Goal: Transaction & Acquisition: Purchase product/service

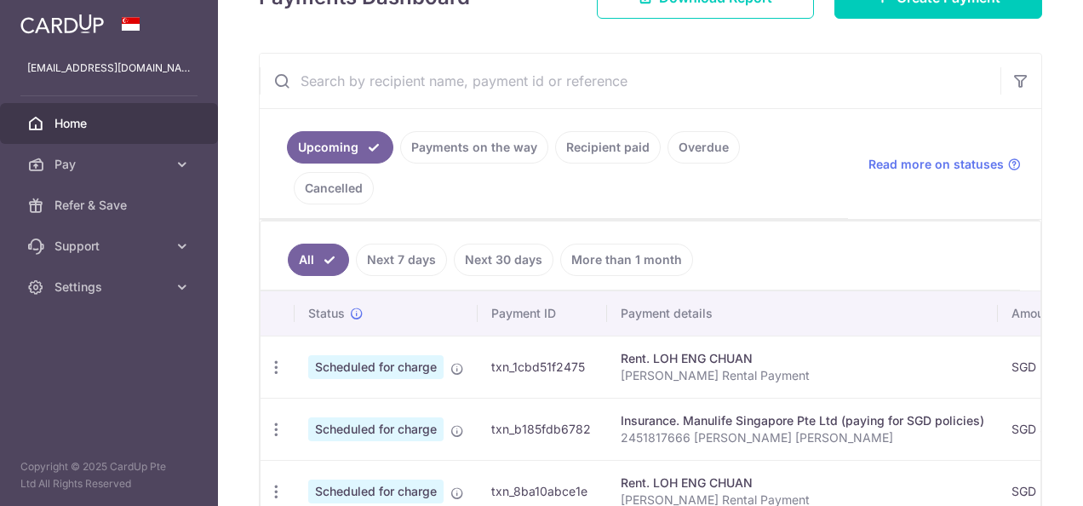
click at [518, 149] on link "Payments on the way" at bounding box center [474, 147] width 148 height 32
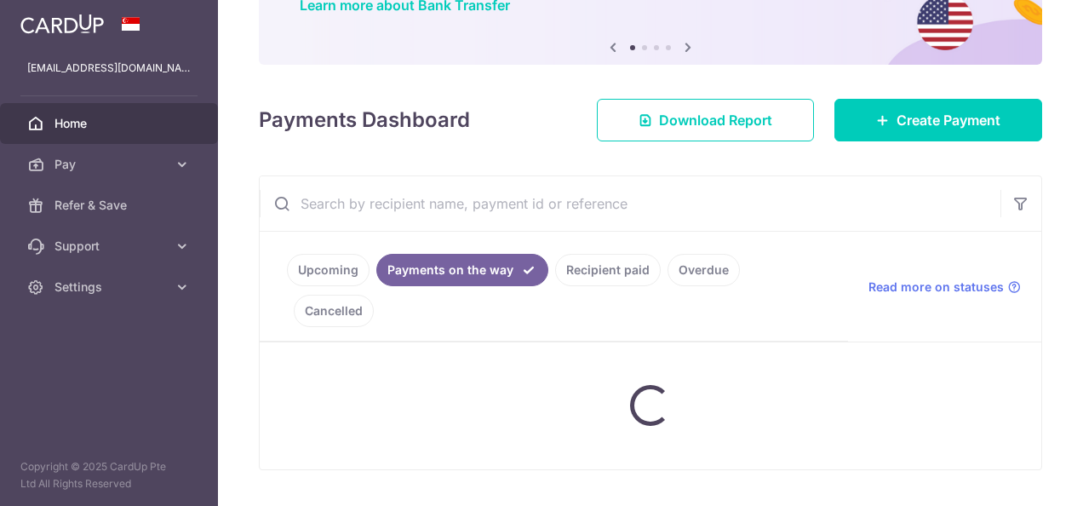
scroll to position [259, 0]
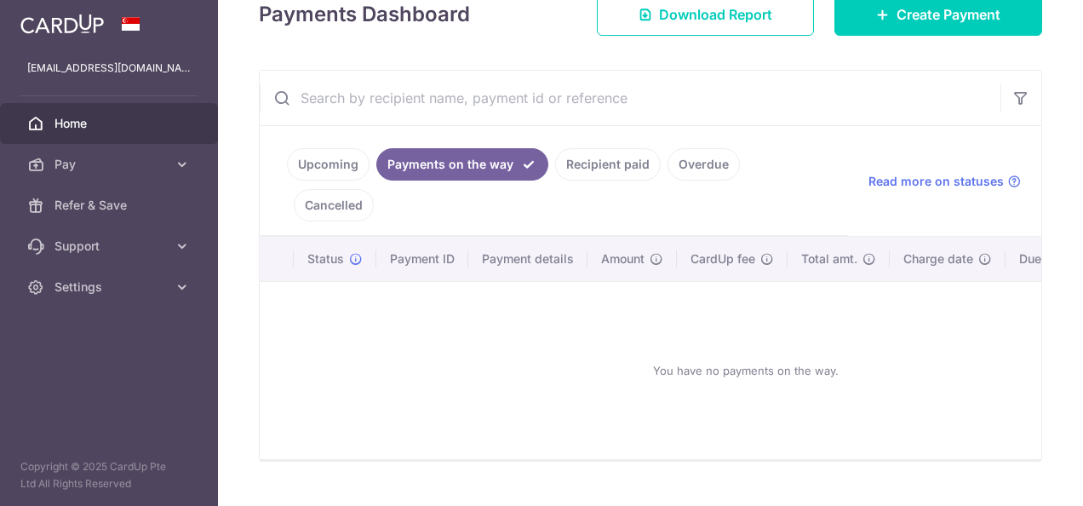
click at [600, 164] on link "Recipient paid" at bounding box center [608, 164] width 106 height 32
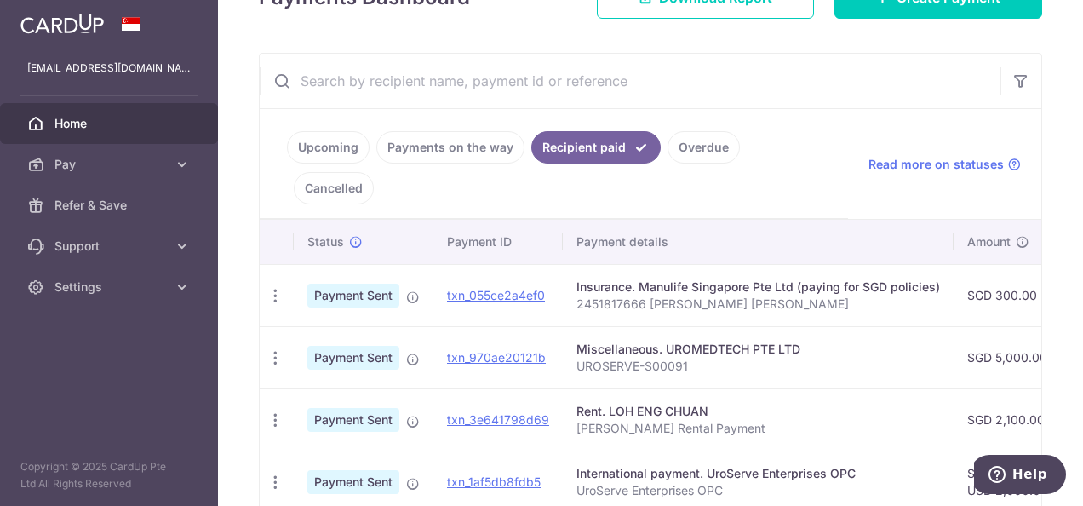
scroll to position [361, 0]
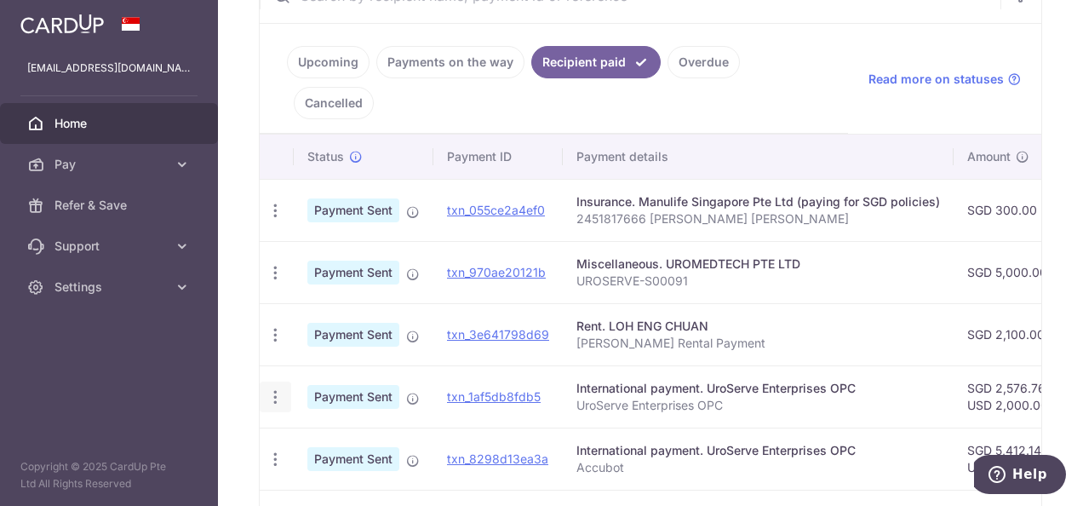
click at [272, 388] on icon "button" at bounding box center [276, 397] width 18 height 18
click at [636, 380] on div "International payment. UroServe Enterprises OPC" at bounding box center [759, 388] width 364 height 17
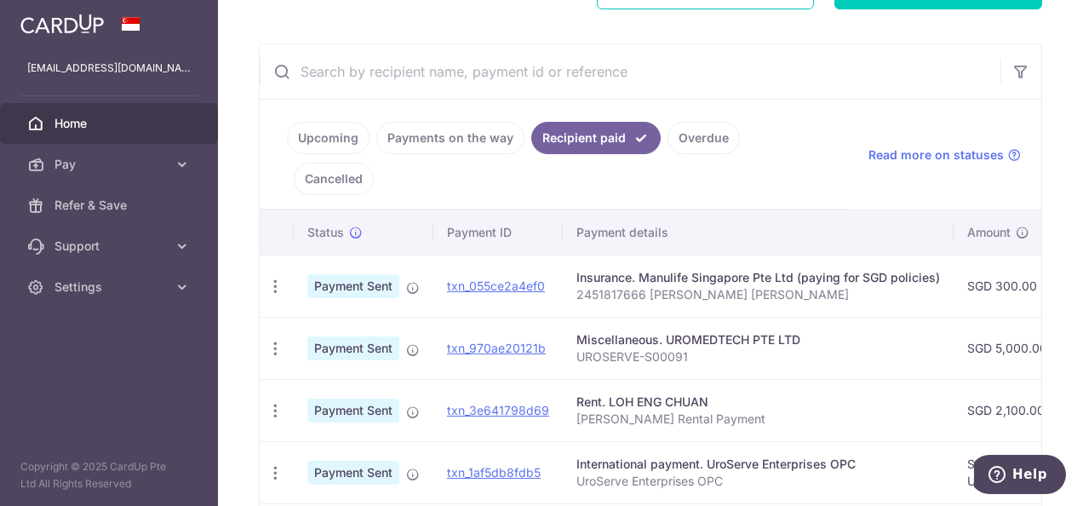
scroll to position [341, 0]
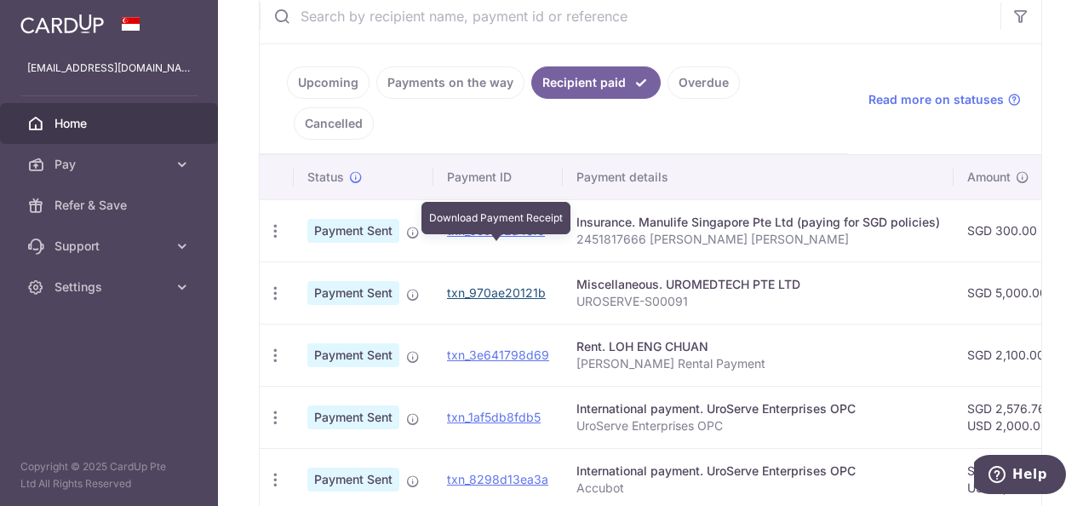
drag, startPoint x: 506, startPoint y: 256, endPoint x: 639, endPoint y: 72, distance: 227.0
click at [506, 285] on link "txn_970ae20121b" at bounding box center [496, 292] width 99 height 14
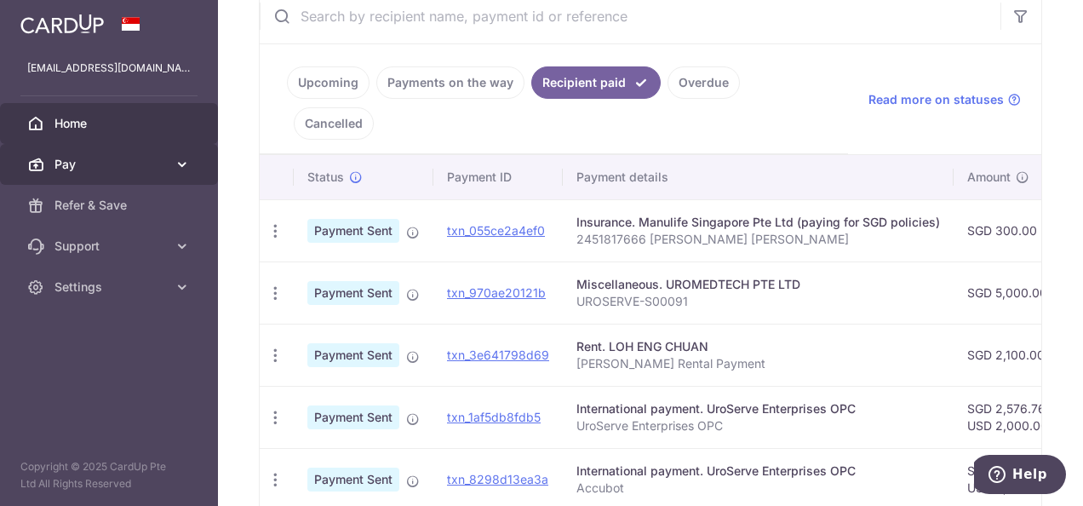
click at [94, 167] on span "Pay" at bounding box center [111, 164] width 112 height 17
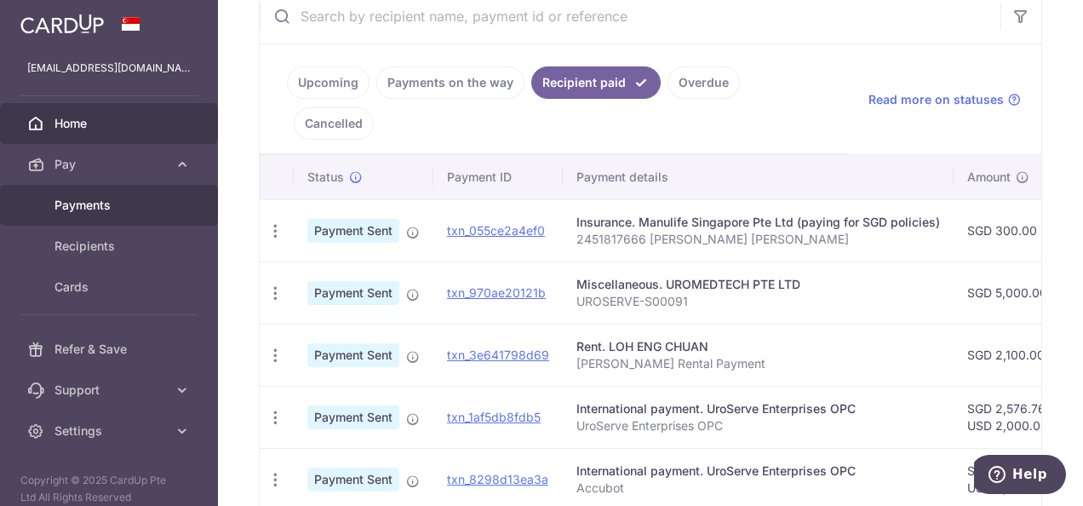
click at [104, 194] on link "Payments" at bounding box center [109, 205] width 218 height 41
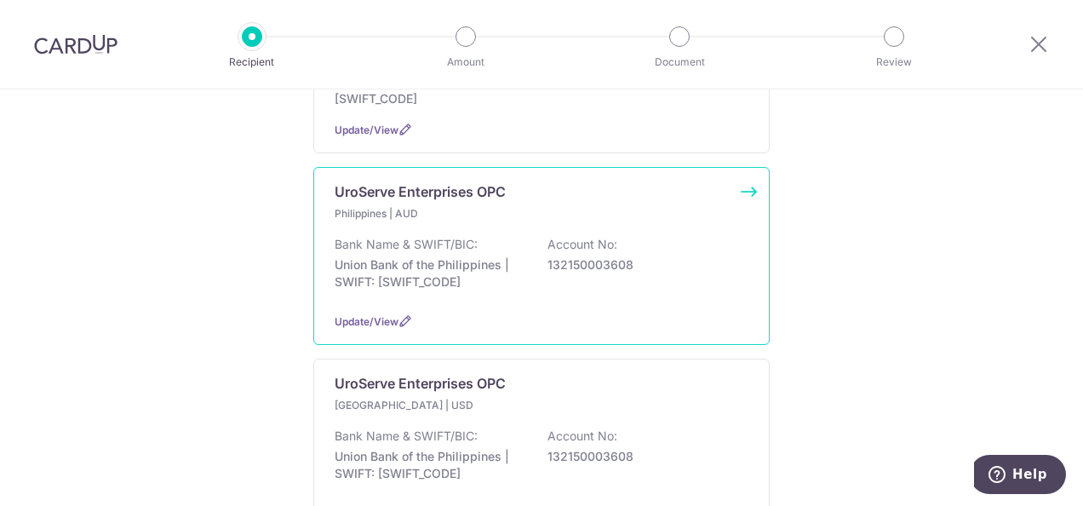
scroll to position [426, 0]
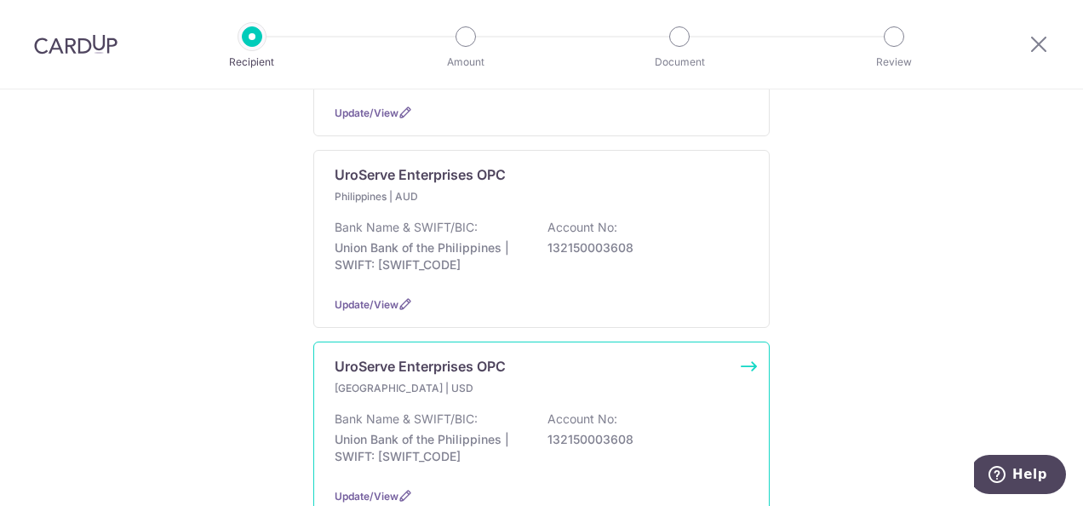
click at [508, 380] on p "Philippines | USD" at bounding box center [435, 388] width 201 height 17
click at [660, 380] on div "Philippines | USD" at bounding box center [542, 388] width 414 height 17
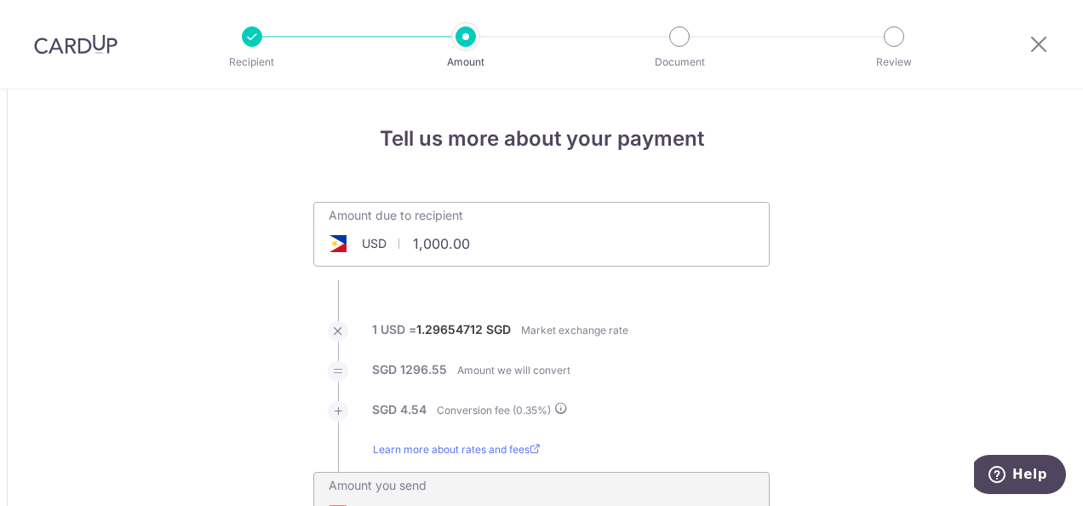
click at [425, 245] on input "1,000.00" at bounding box center [445, 243] width 263 height 39
click at [680, 325] on li "1 USD = 1.29654712 SGD Market exchange rate" at bounding box center [541, 341] width 457 height 40
type input "1,250.00"
type input "1,626.45"
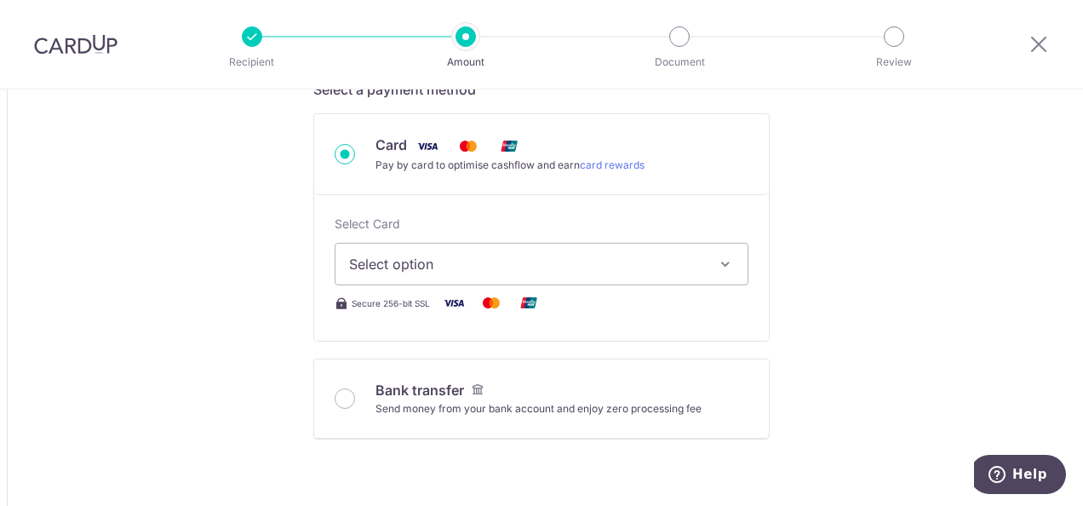
scroll to position [511, 0]
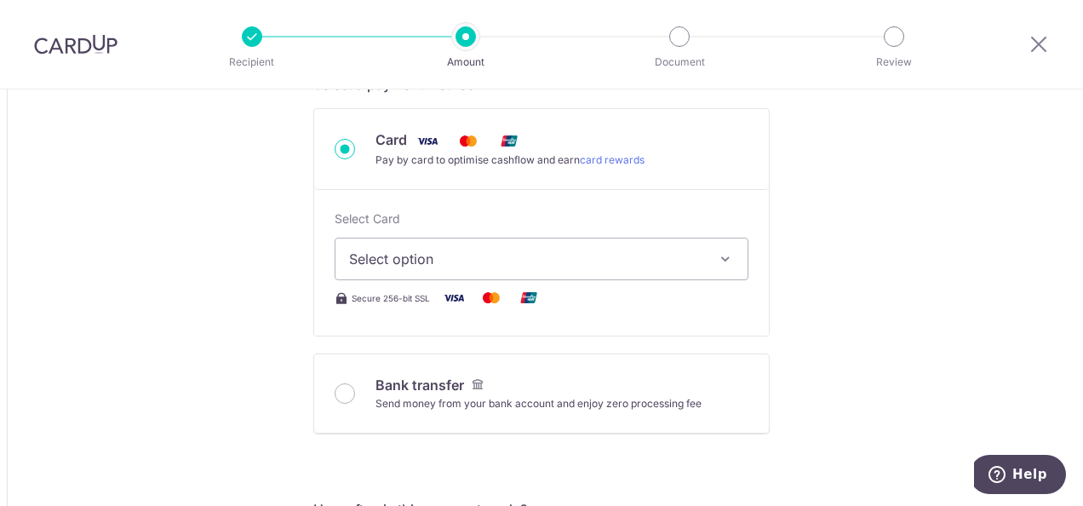
click at [410, 256] on span "Select option" at bounding box center [526, 259] width 354 height 20
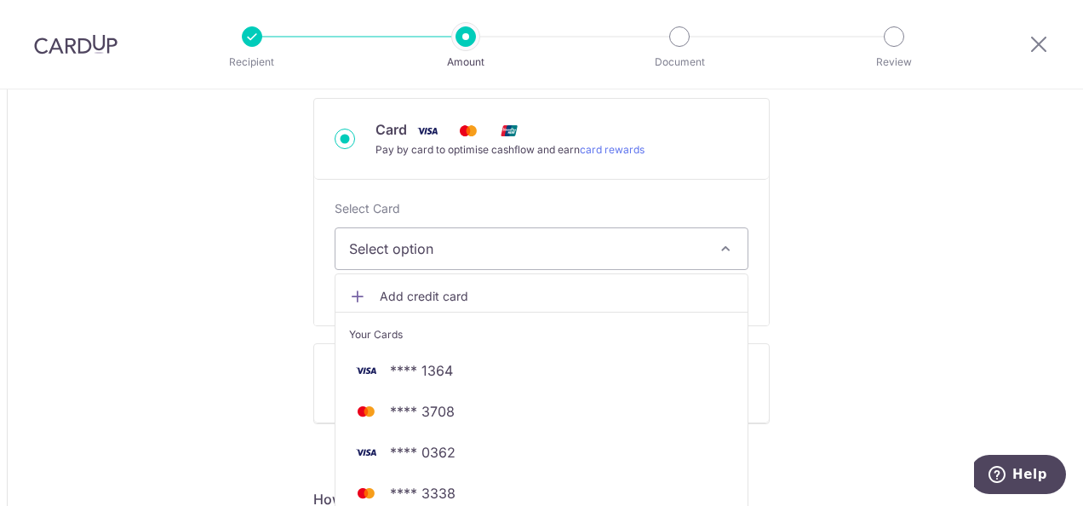
scroll to position [426, 0]
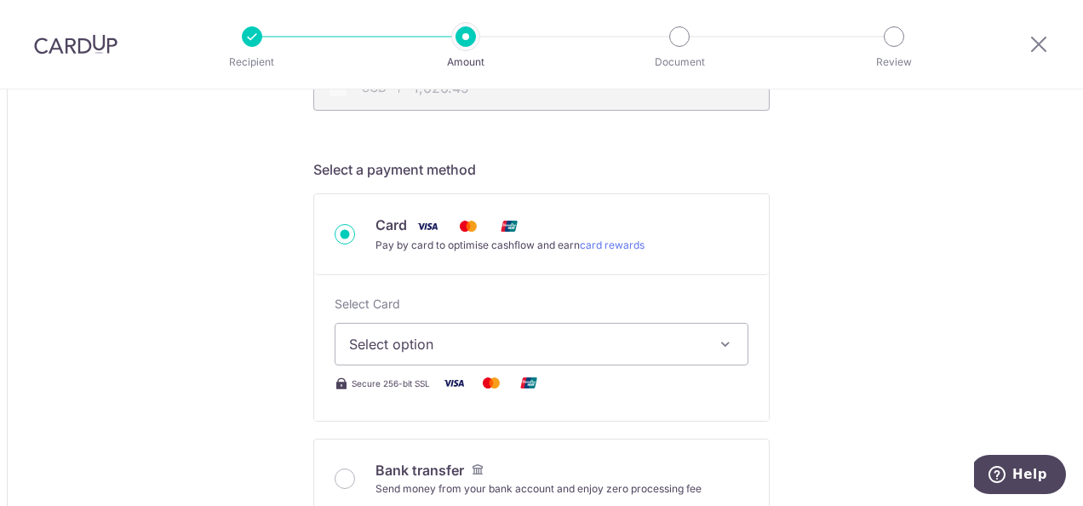
click at [702, 344] on button "Select option" at bounding box center [542, 344] width 414 height 43
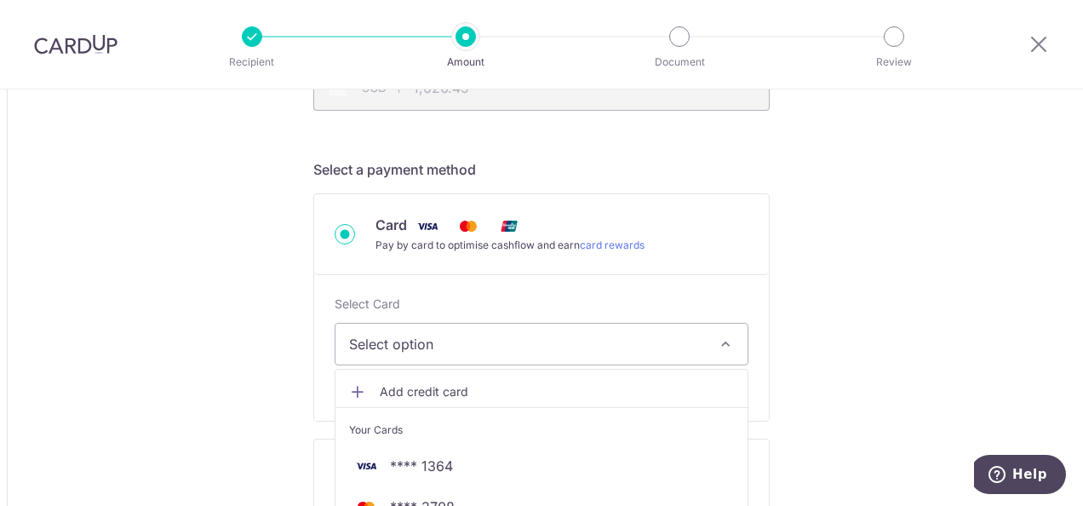
scroll to position [596, 0]
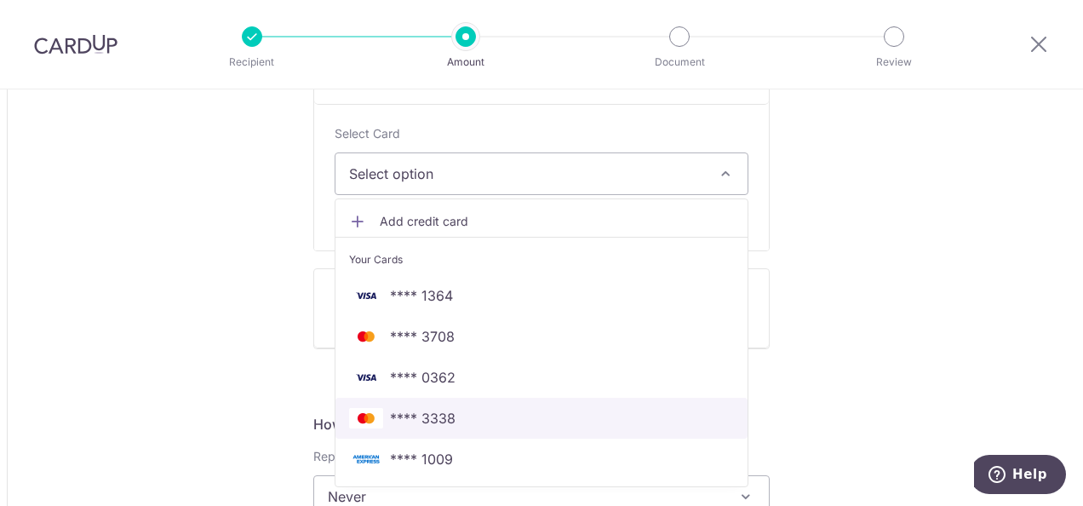
click at [448, 416] on span "**** 3338" at bounding box center [423, 418] width 66 height 20
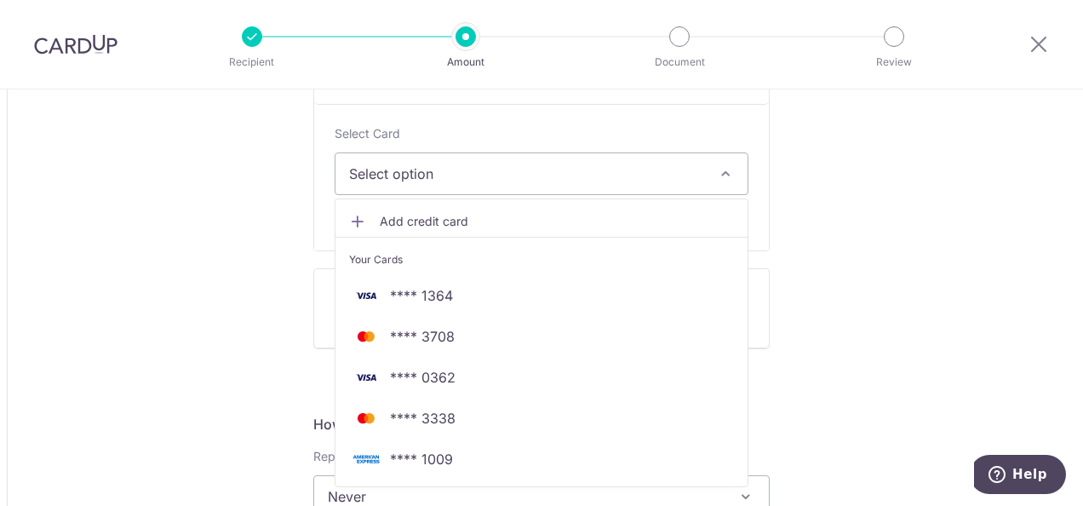
type input "1,250.00"
type input "1,626.44"
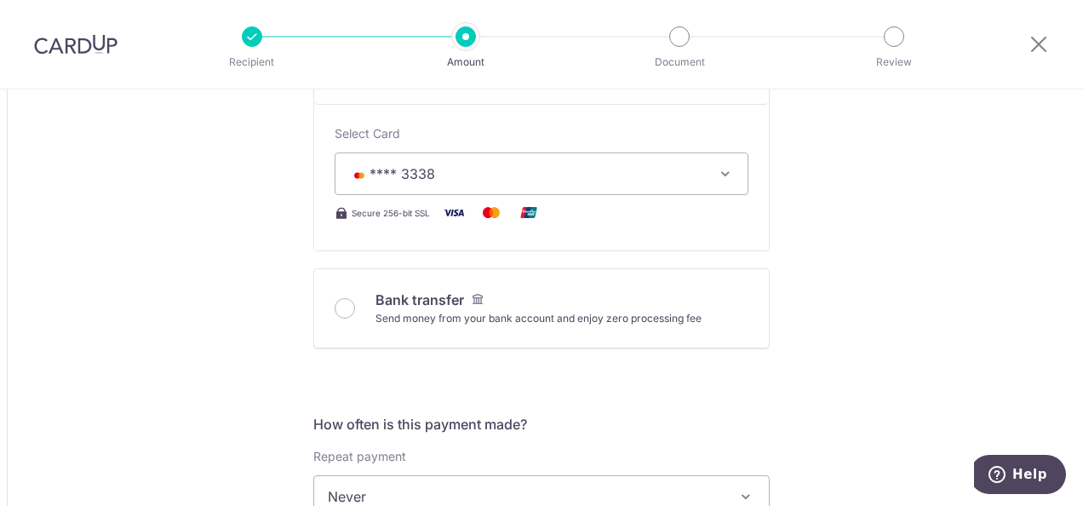
scroll to position [767, 0]
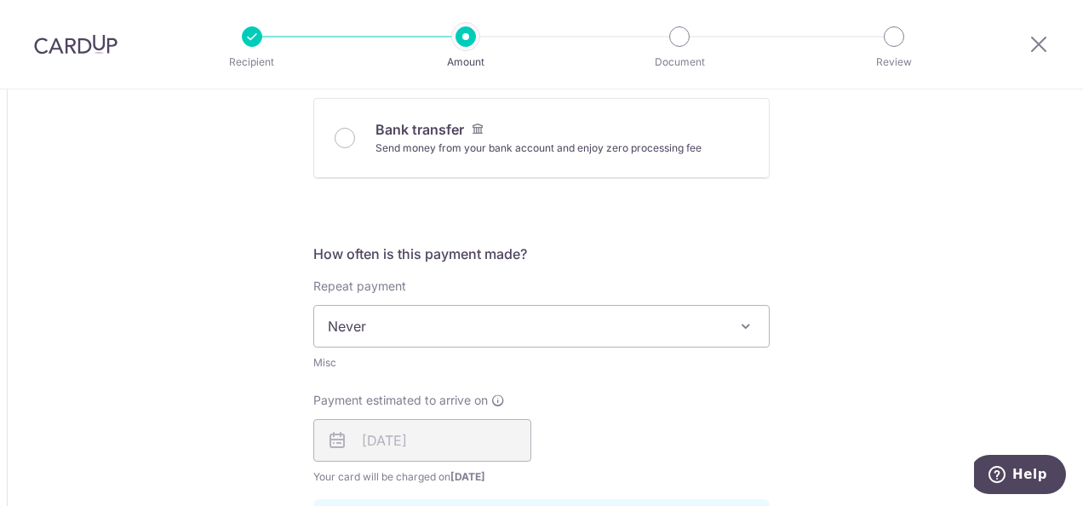
click at [189, 247] on div "Tell us more about your payment Amount due to recipient USD 1,250.00 1250 1 USD…" at bounding box center [541, 328] width 1083 height 2010
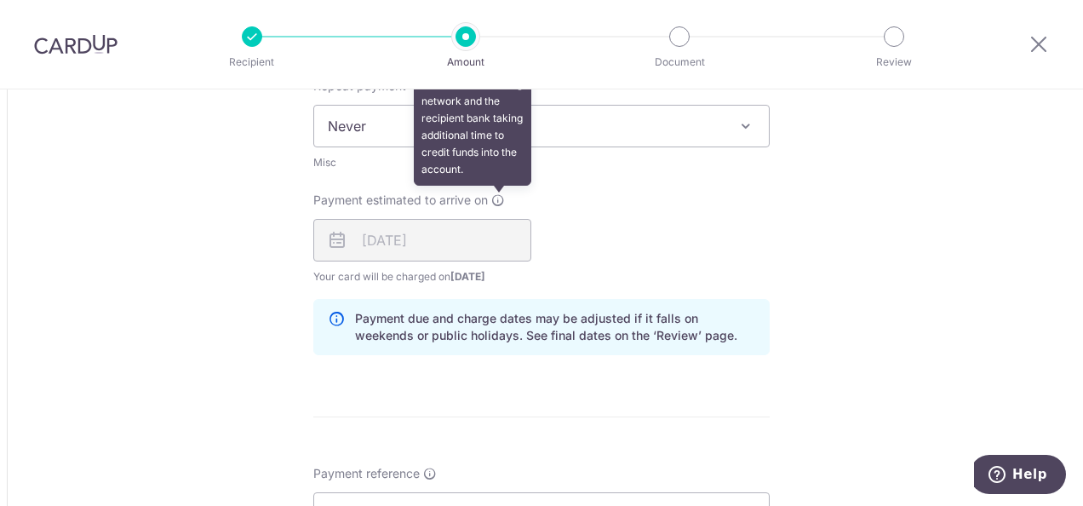
scroll to position [968, 0]
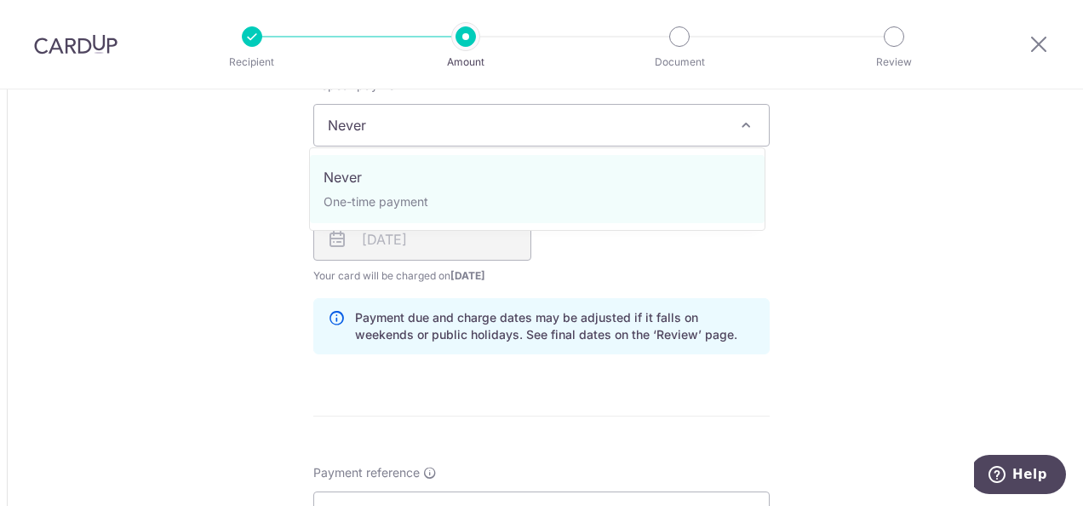
click at [615, 131] on span "Never" at bounding box center [541, 125] width 455 height 41
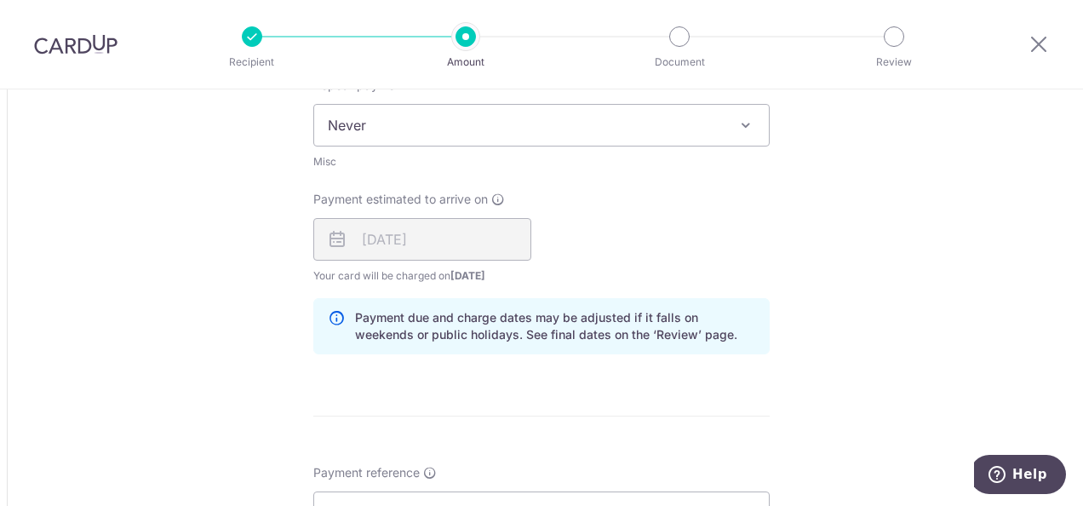
click at [615, 131] on span "Never" at bounding box center [541, 125] width 455 height 41
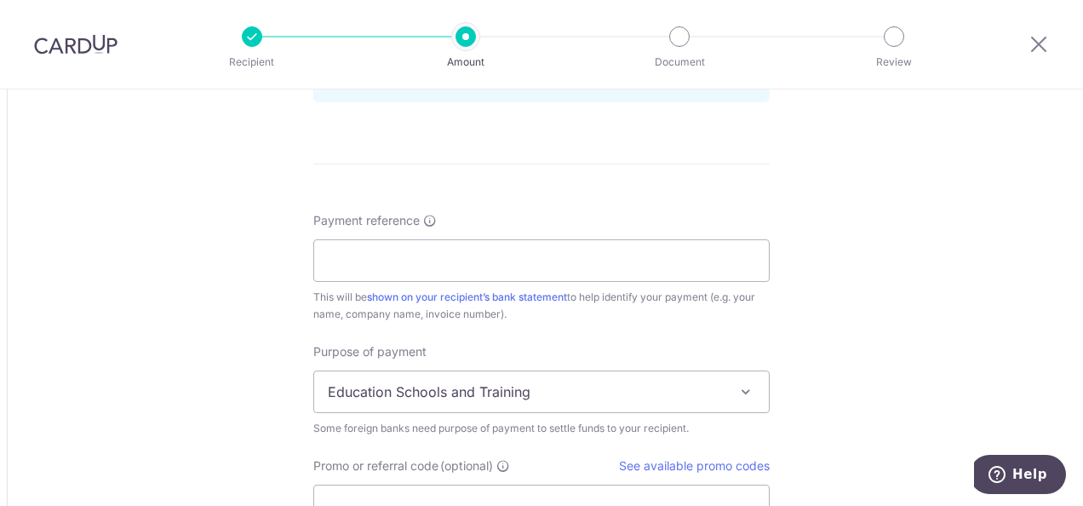
scroll to position [1233, 0]
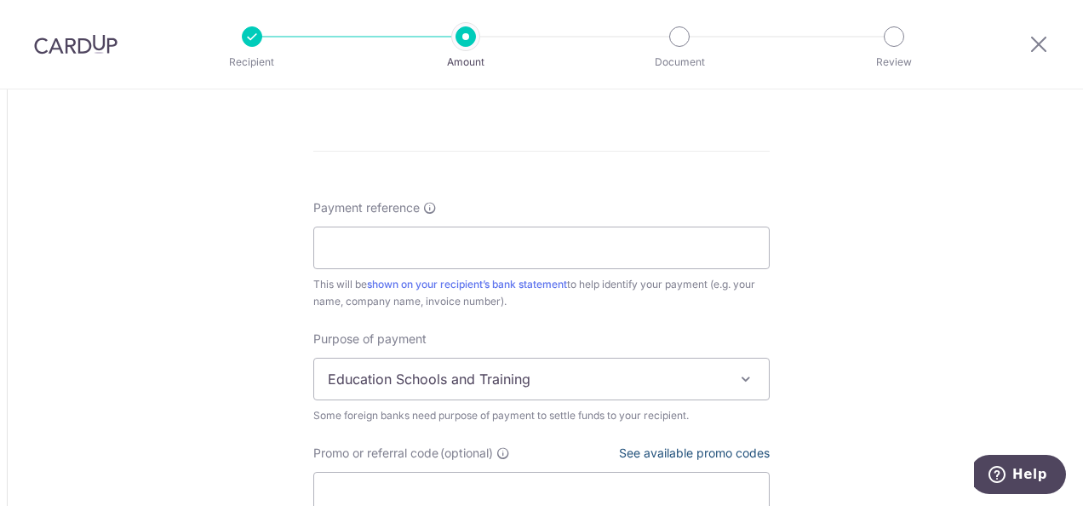
click at [683, 445] on link "See available promo codes" at bounding box center [694, 452] width 151 height 14
click at [412, 387] on span "Education Schools and Training" at bounding box center [541, 379] width 455 height 41
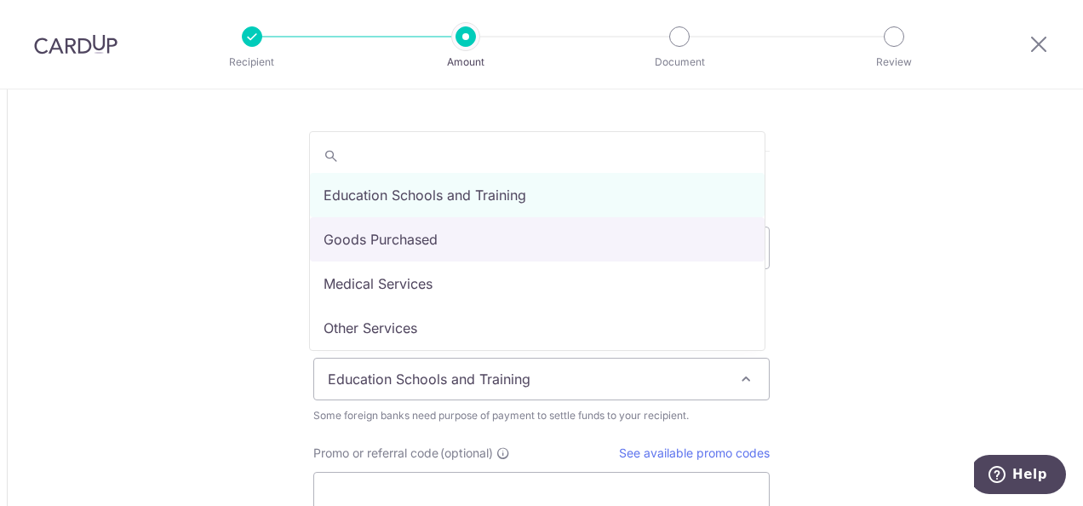
select select "Goods Purchased"
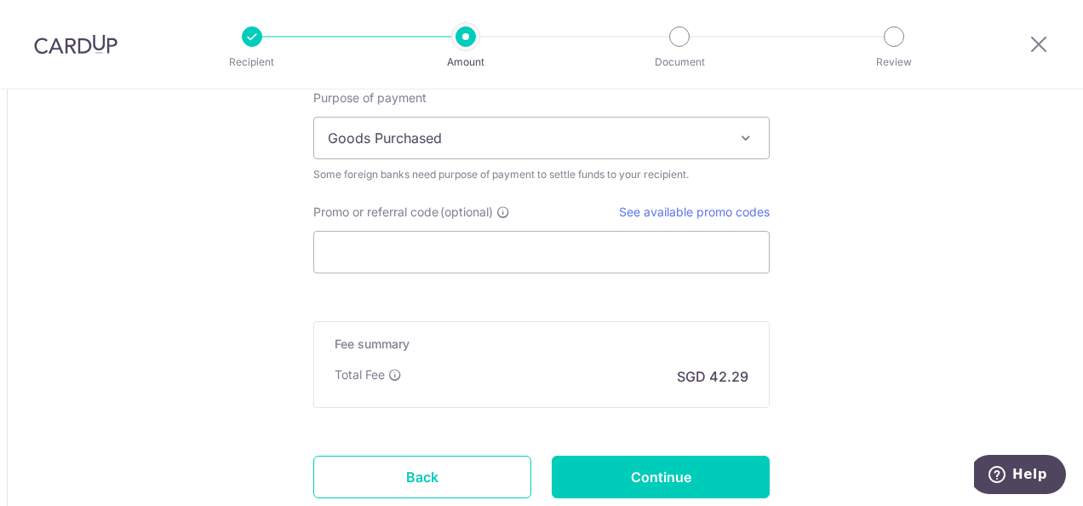
scroll to position [1474, 0]
click at [468, 244] on input "Promo or referral code (optional)" at bounding box center [541, 251] width 457 height 43
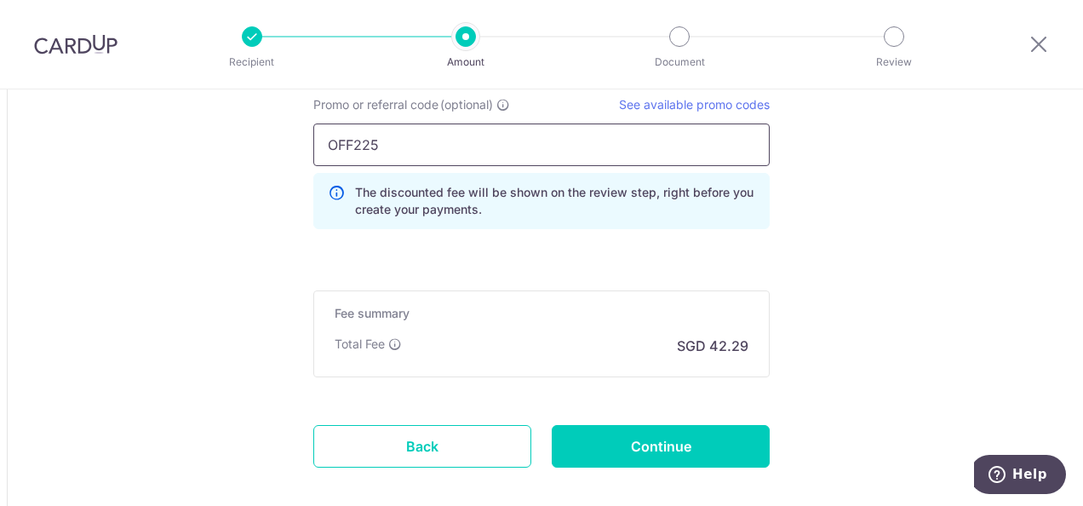
scroll to position [1599, 0]
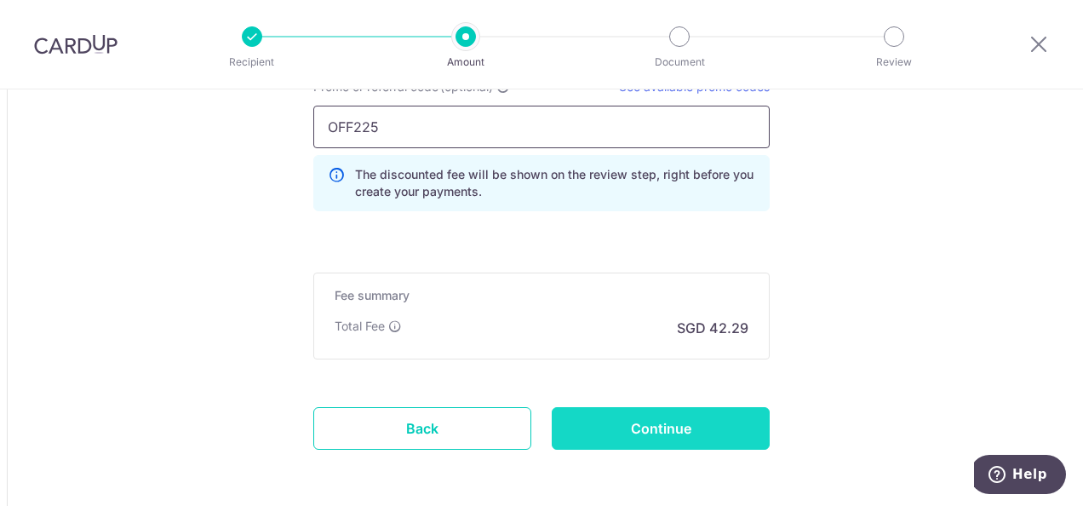
type input "OFF225"
click at [613, 426] on input "Continue" at bounding box center [661, 428] width 218 height 43
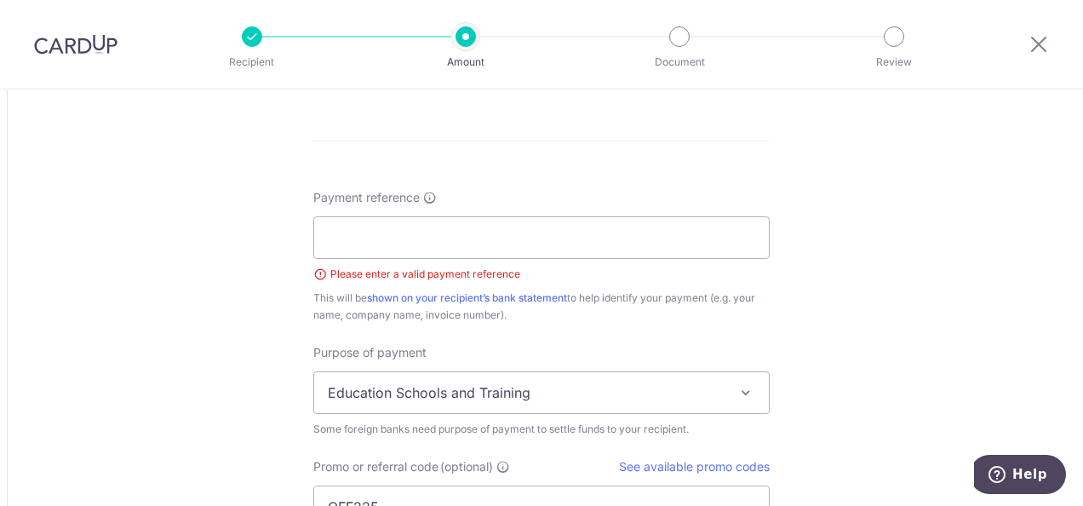
scroll to position [1240, 0]
click at [482, 232] on input "Payment reference" at bounding box center [541, 240] width 457 height 43
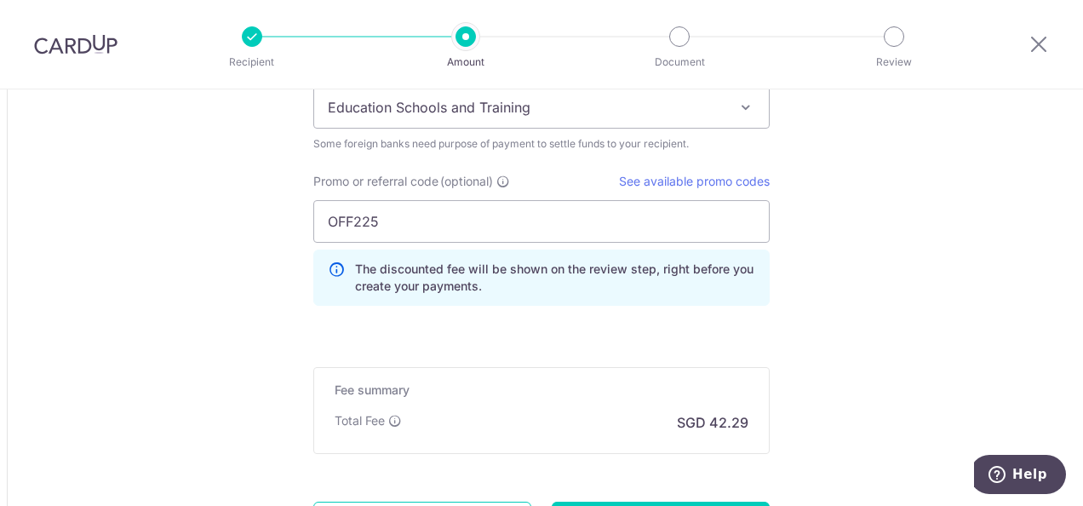
scroll to position [1535, 0]
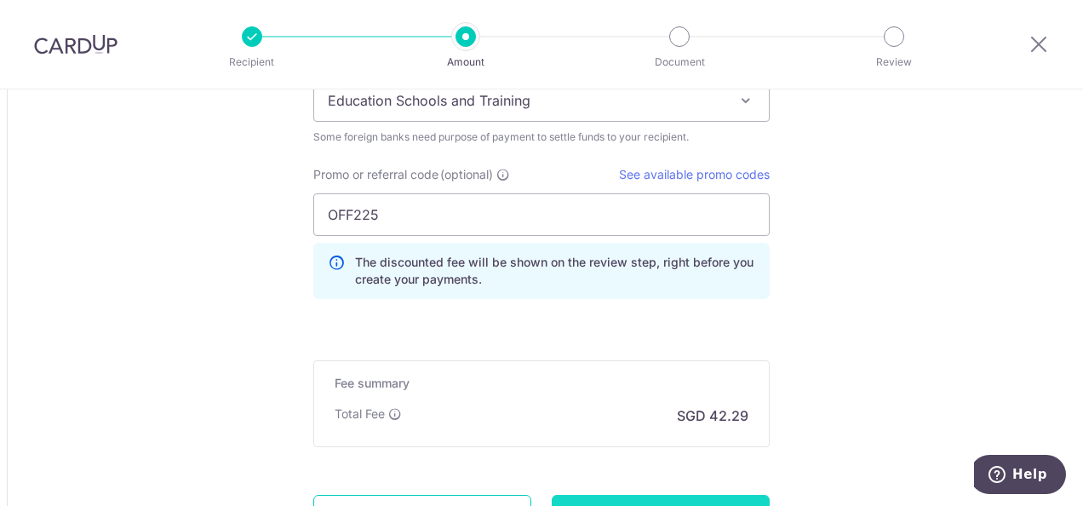
type input "UPB23002"
click at [696, 497] on input "Continue" at bounding box center [661, 516] width 218 height 43
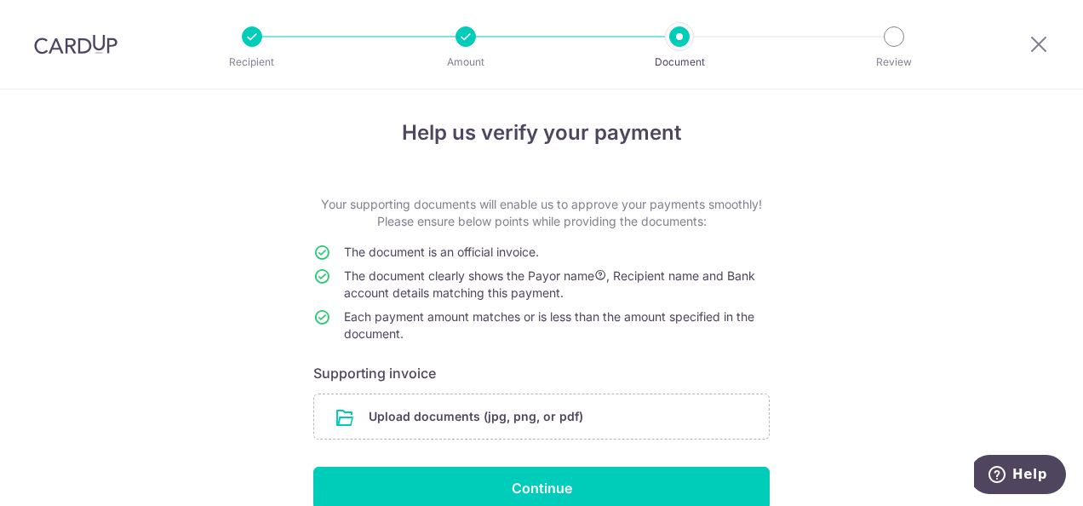
scroll to position [88, 0]
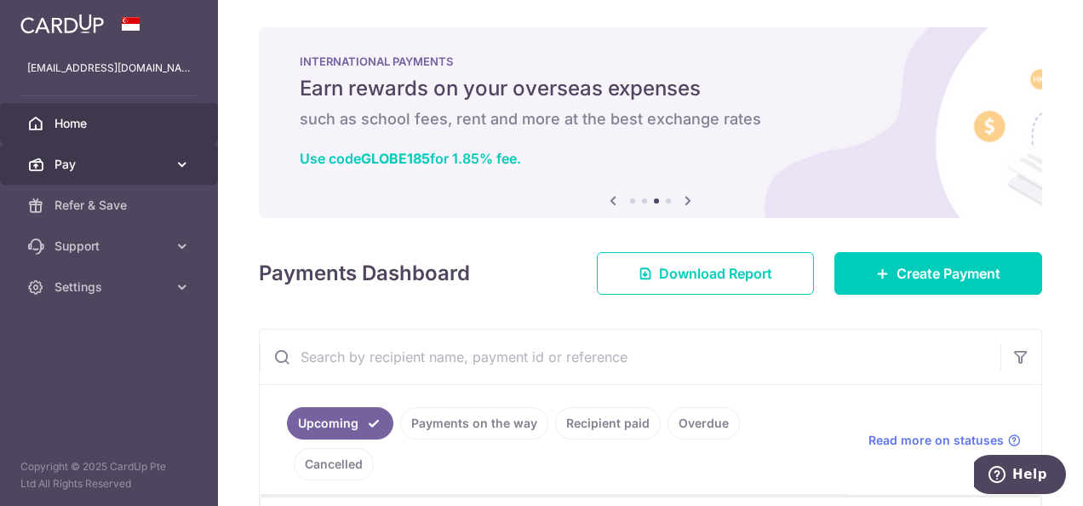
click at [134, 164] on span "Pay" at bounding box center [111, 164] width 112 height 17
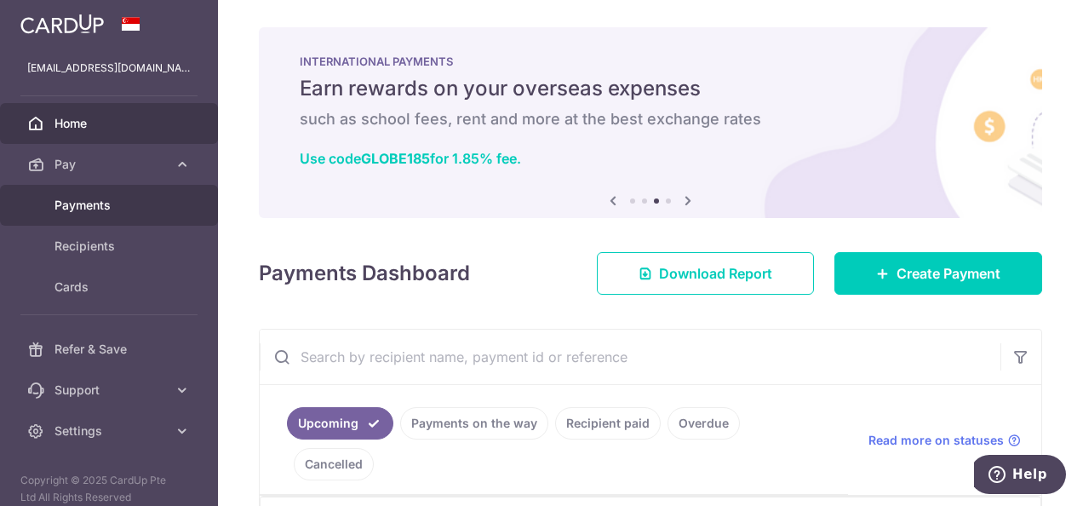
click at [98, 215] on link "Payments" at bounding box center [109, 205] width 218 height 41
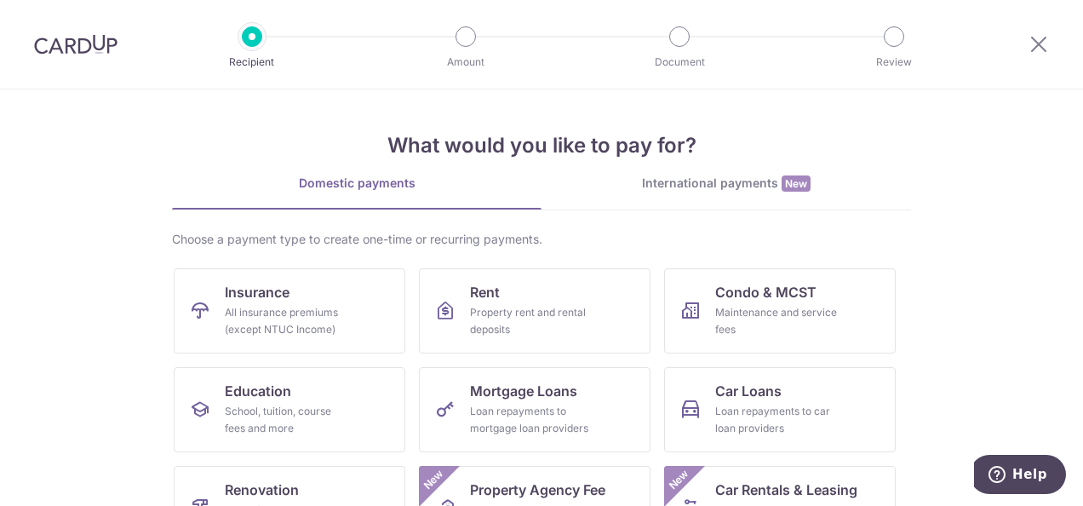
click at [733, 197] on link "International payments New" at bounding box center [727, 192] width 370 height 35
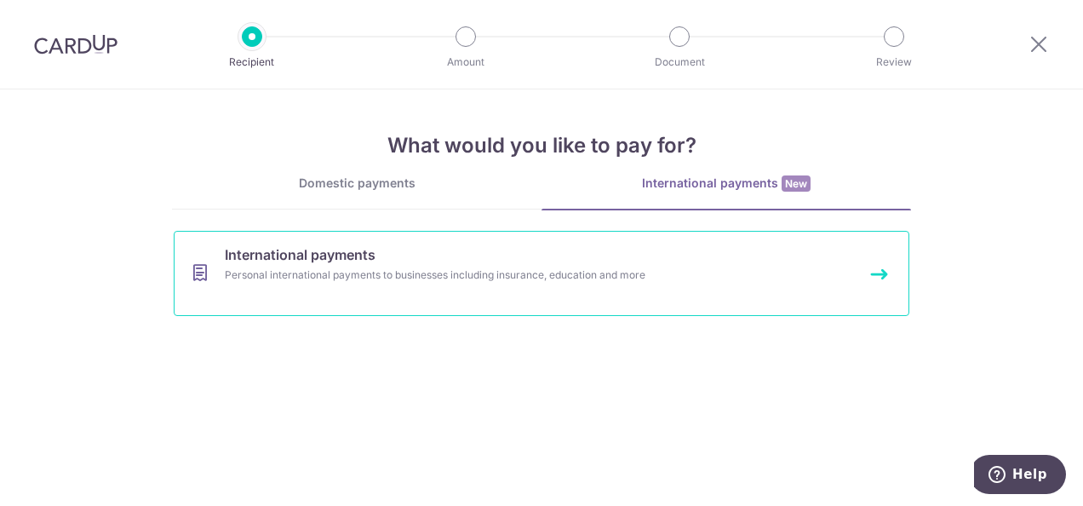
click at [490, 284] on link "International payments Personal international payments to businesses including …" at bounding box center [542, 273] width 736 height 85
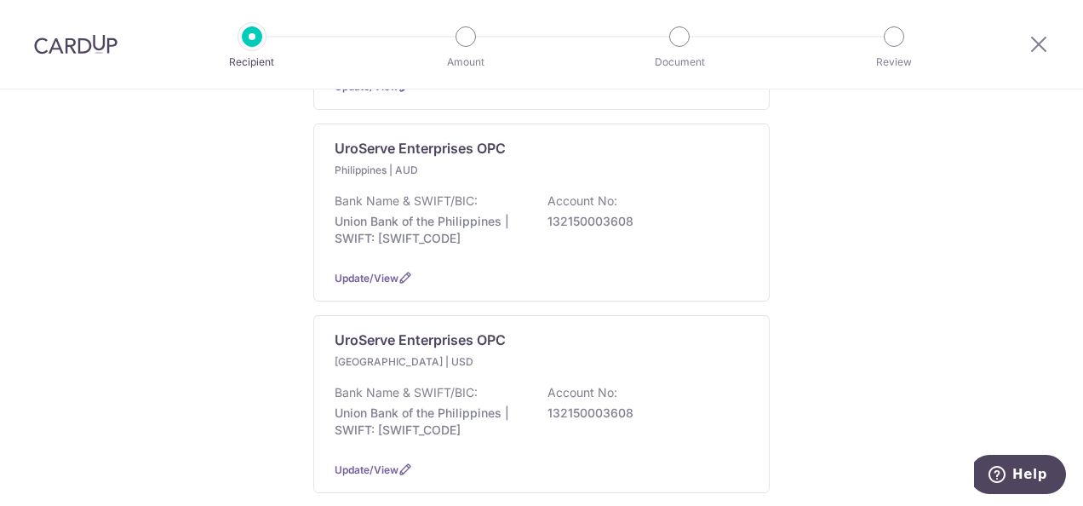
scroll to position [453, 0]
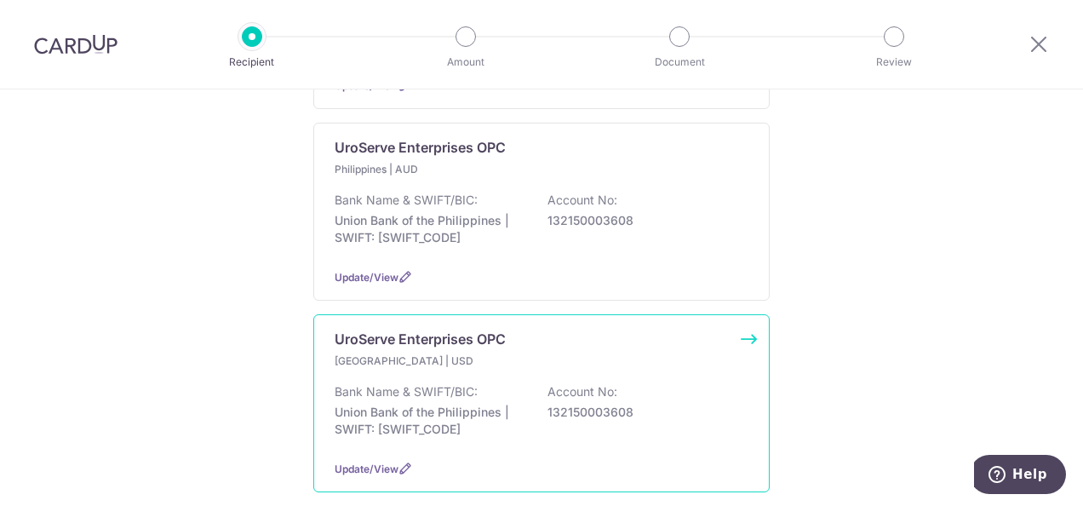
click at [455, 383] on p "Bank Name & SWIFT/BIC:" at bounding box center [406, 391] width 143 height 17
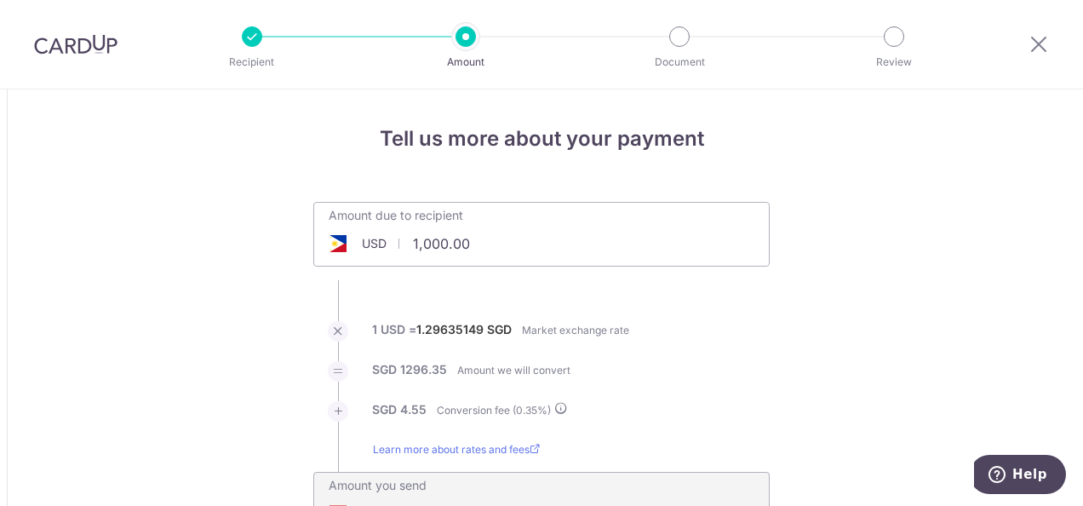
click at [438, 243] on input "1,000.00" at bounding box center [445, 243] width 263 height 39
type input "1,250.00"
type input "1,626.10"
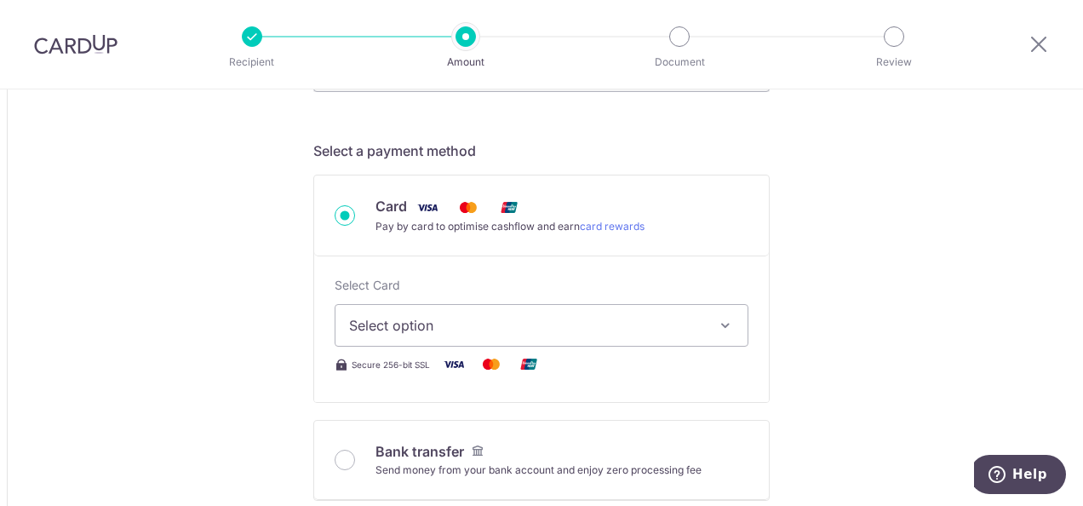
scroll to position [445, 0]
click at [658, 332] on span "Select option" at bounding box center [526, 324] width 354 height 20
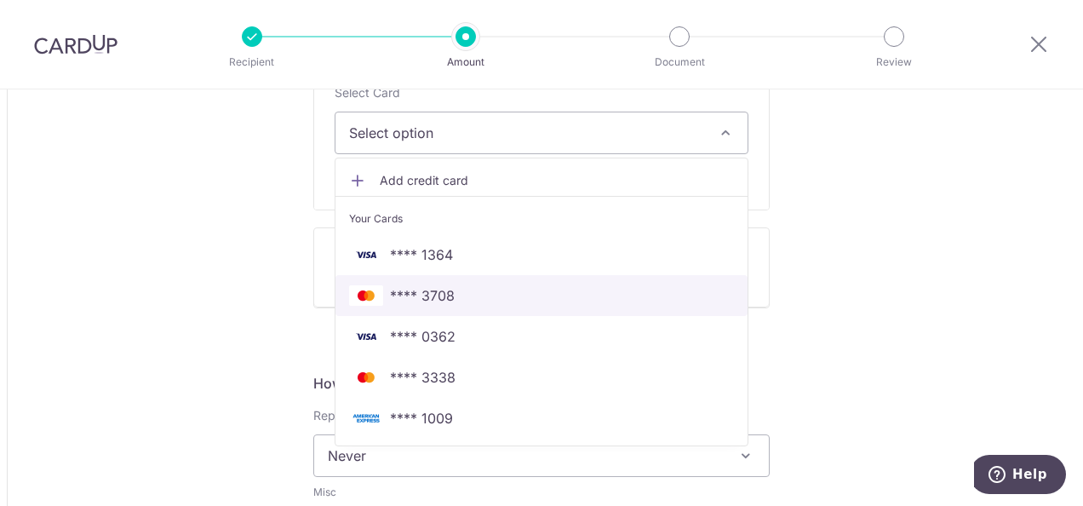
scroll to position [638, 0]
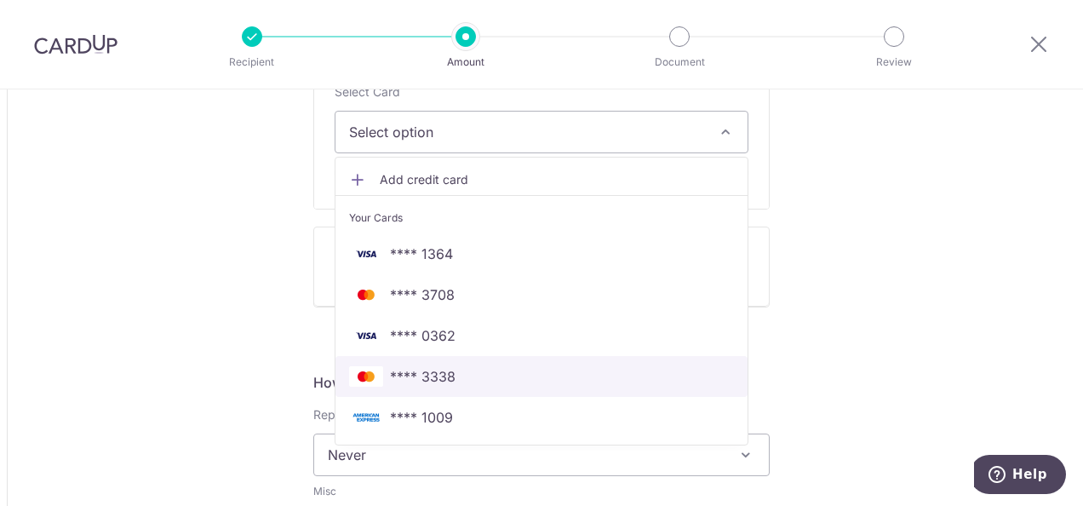
click at [390, 381] on span "**** 3338" at bounding box center [423, 376] width 66 height 20
type input "1,250.00"
type input "1,626.09"
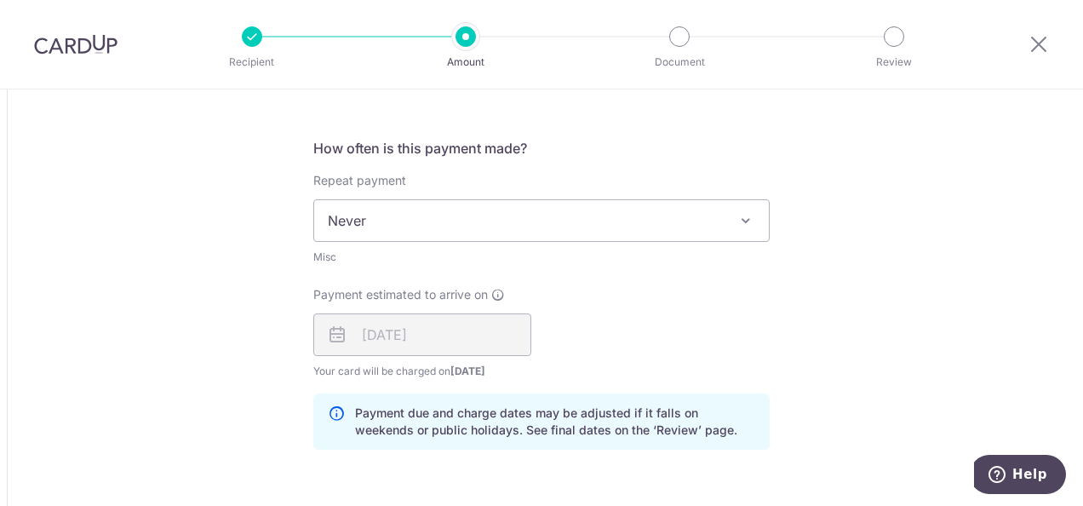
scroll to position [871, 0]
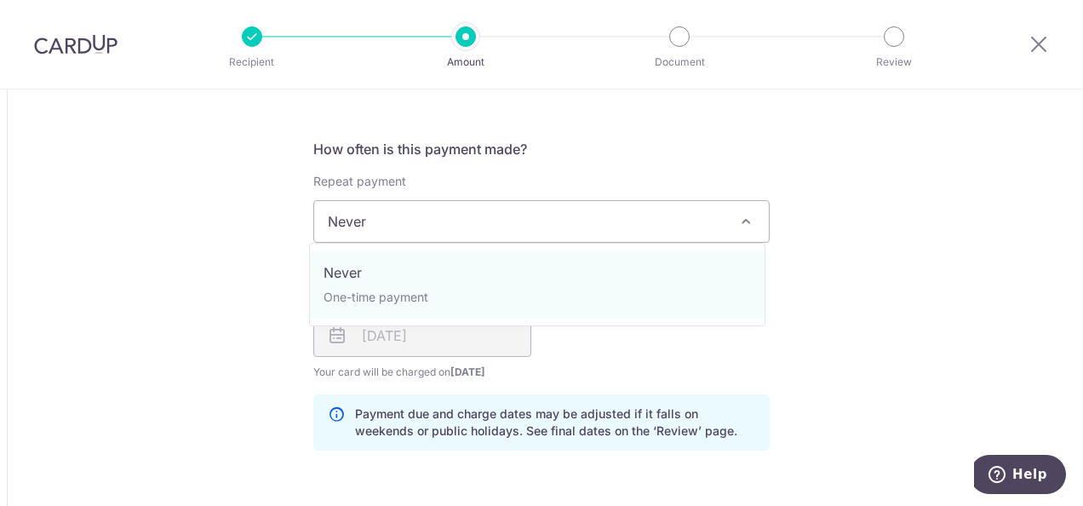
click at [440, 220] on span "Never" at bounding box center [541, 221] width 455 height 41
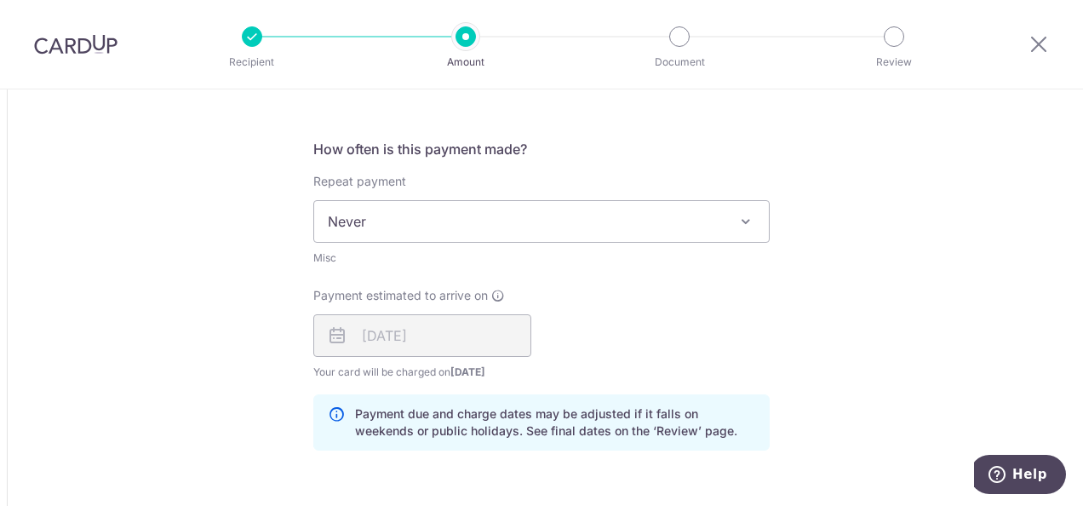
click at [440, 220] on span "Never" at bounding box center [541, 221] width 455 height 41
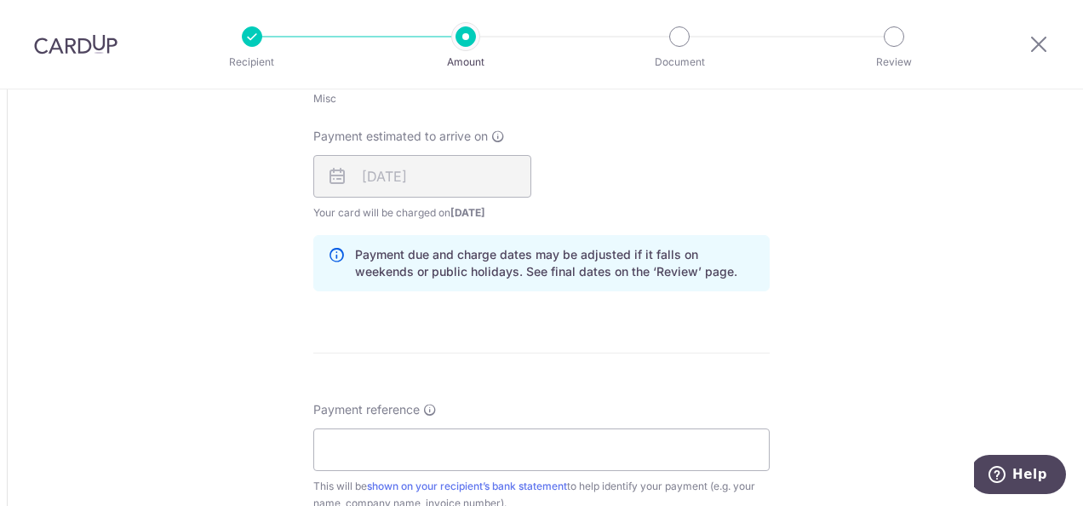
scroll to position [1182, 0]
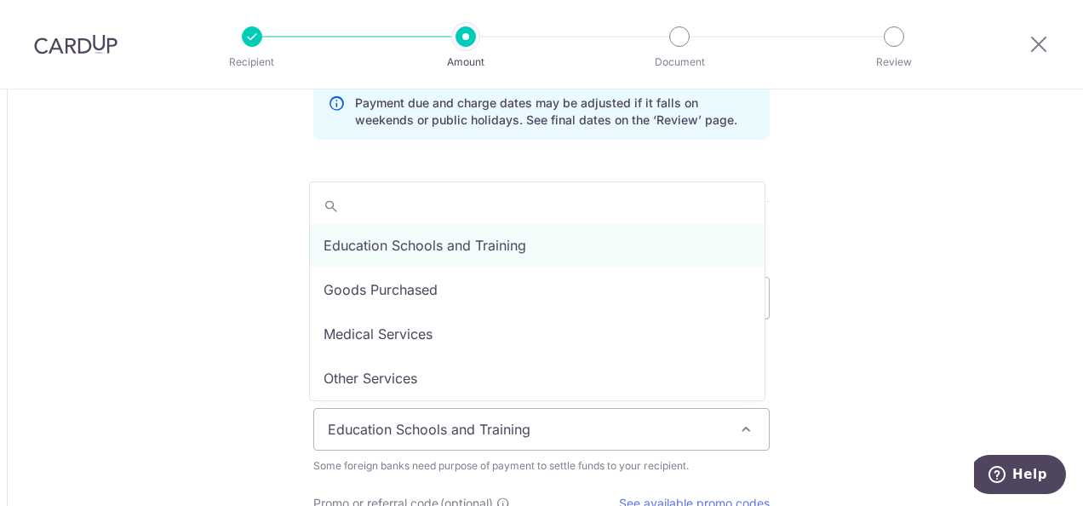
click at [433, 429] on span "Education Schools and Training" at bounding box center [541, 429] width 455 height 41
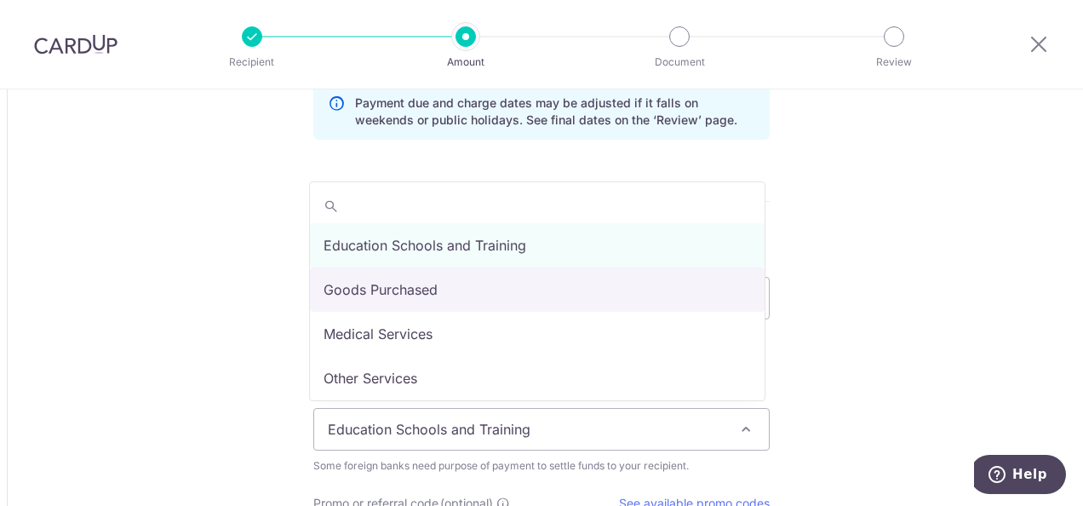
select select "Goods Purchased"
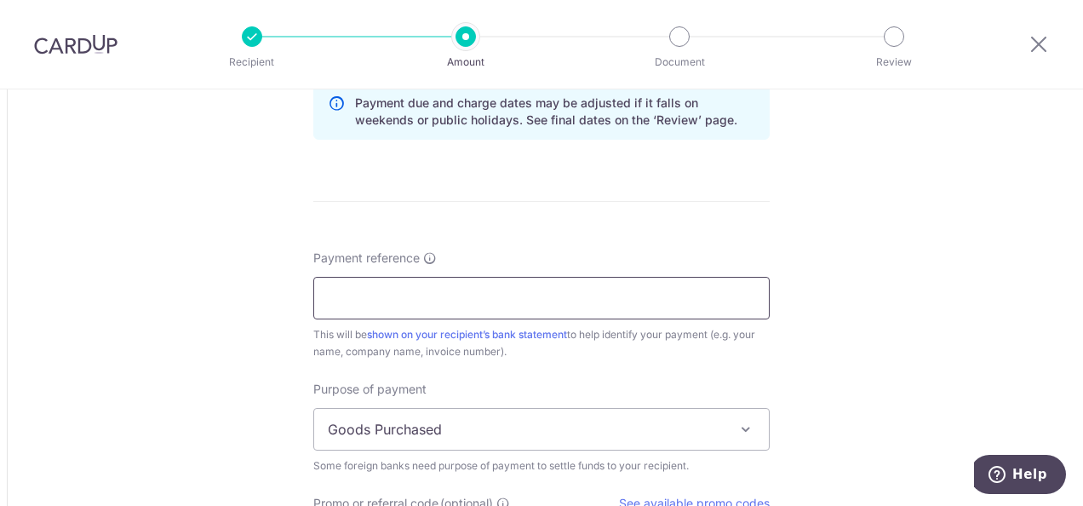
click at [428, 284] on input "Payment reference" at bounding box center [541, 298] width 457 height 43
paste input "UPB-13102025-1"
type input "UPB-13102025-1"
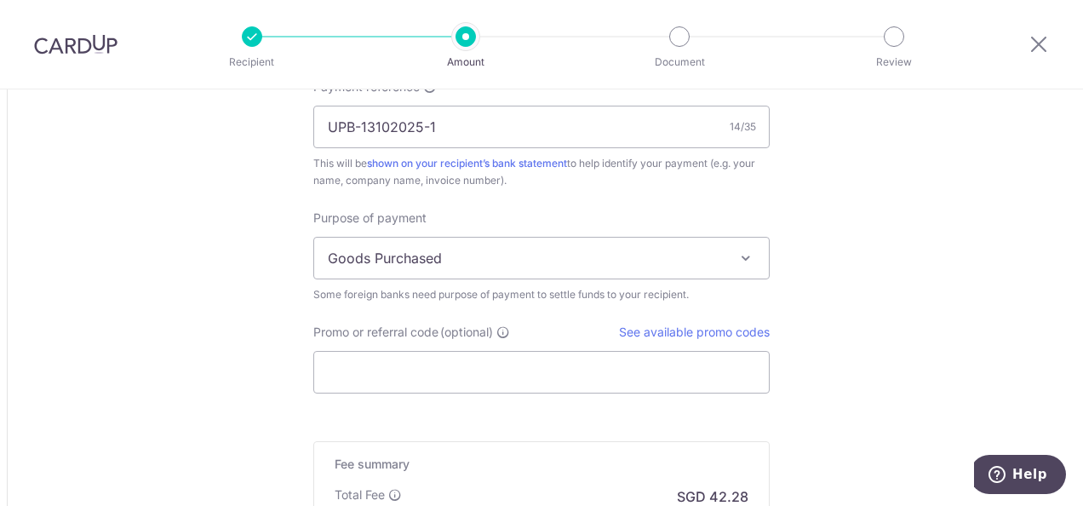
scroll to position [1354, 0]
click at [423, 374] on input "Promo or referral code (optional)" at bounding box center [541, 371] width 457 height 43
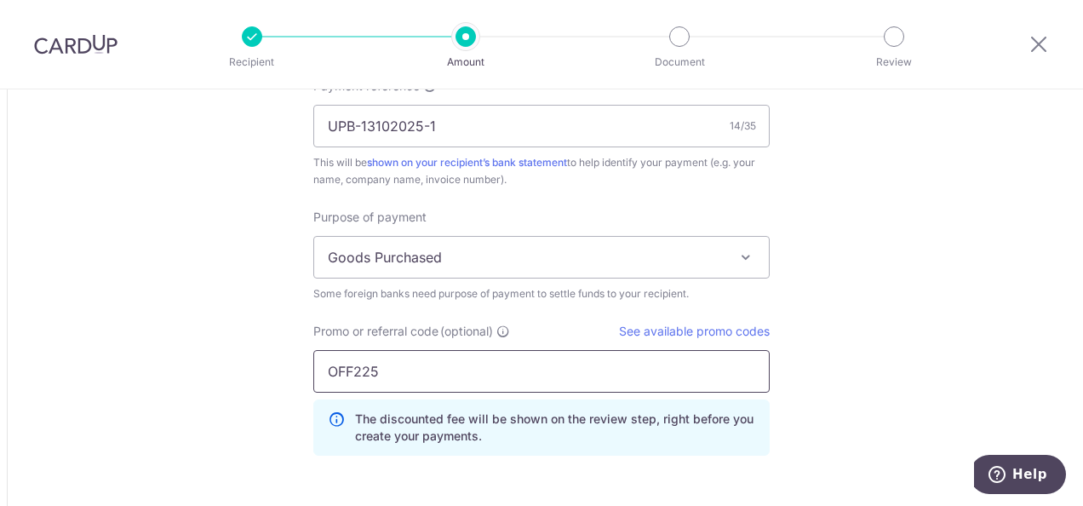
type input "OFF225"
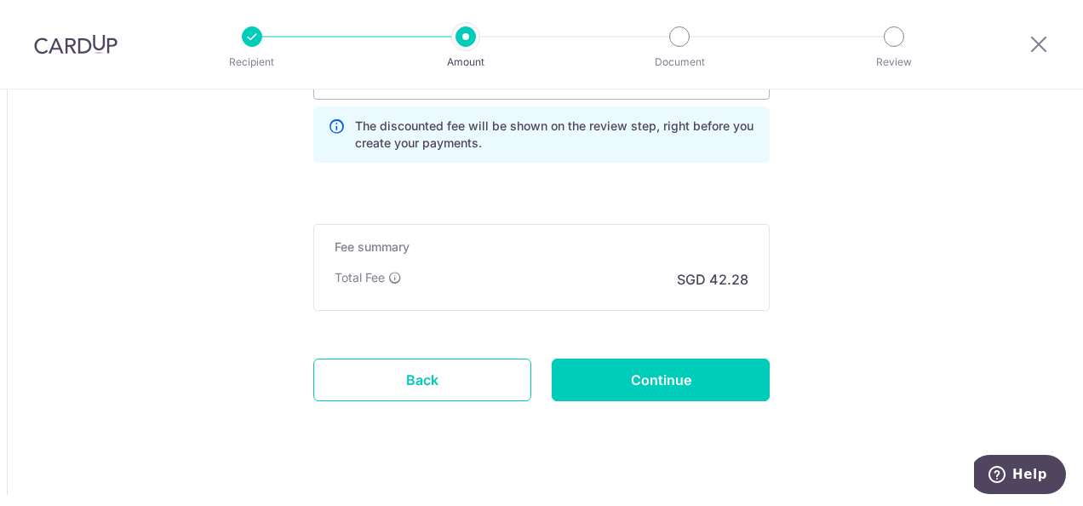
scroll to position [1649, 0]
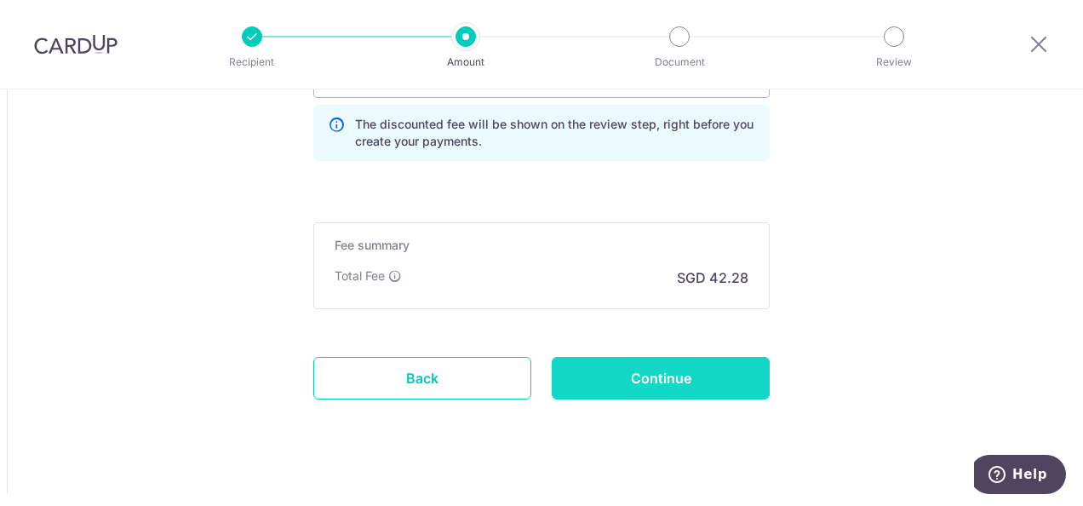
click at [642, 376] on input "Continue" at bounding box center [661, 378] width 218 height 43
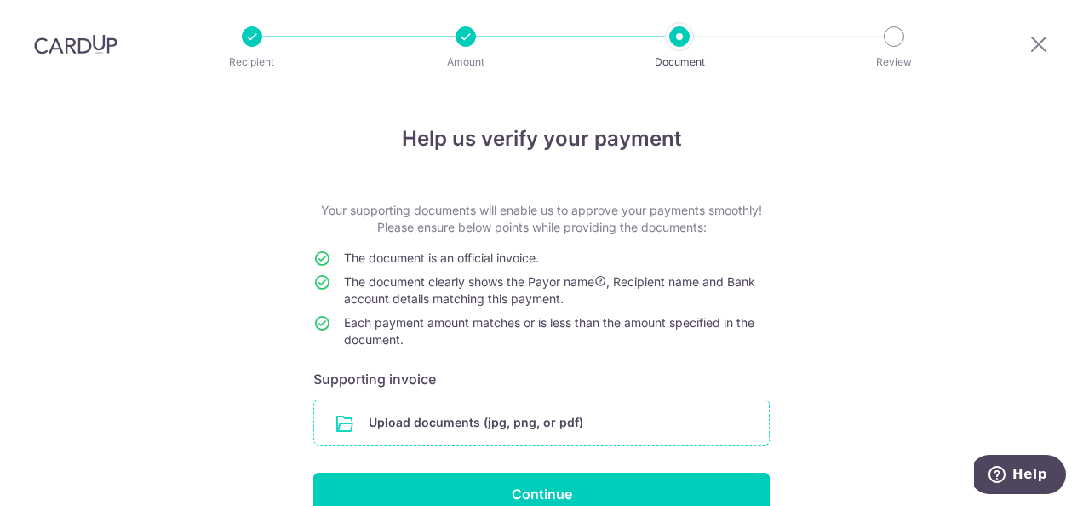
drag, startPoint x: 0, startPoint y: 0, endPoint x: 513, endPoint y: 422, distance: 664.4
click at [513, 422] on input "file" at bounding box center [541, 422] width 455 height 44
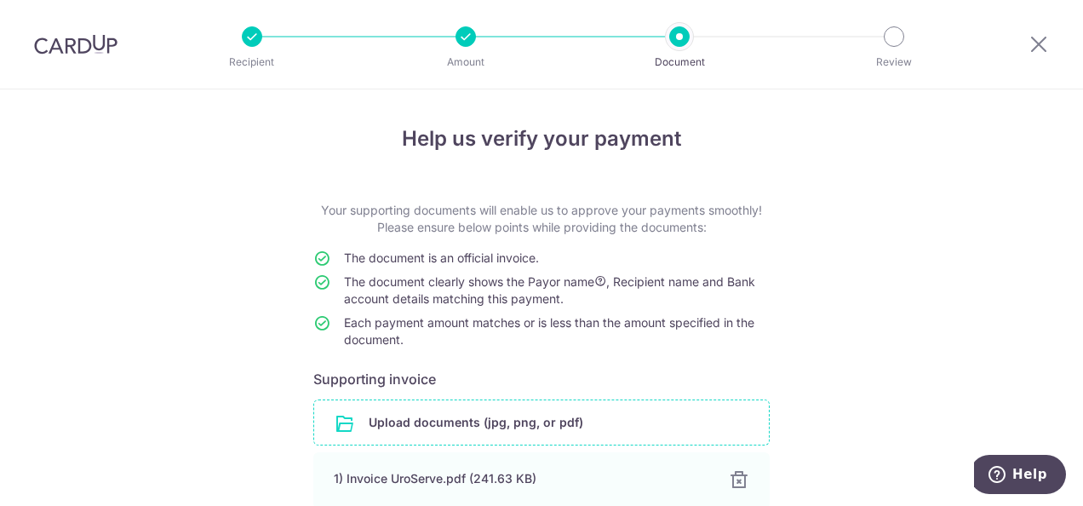
scroll to position [158, 0]
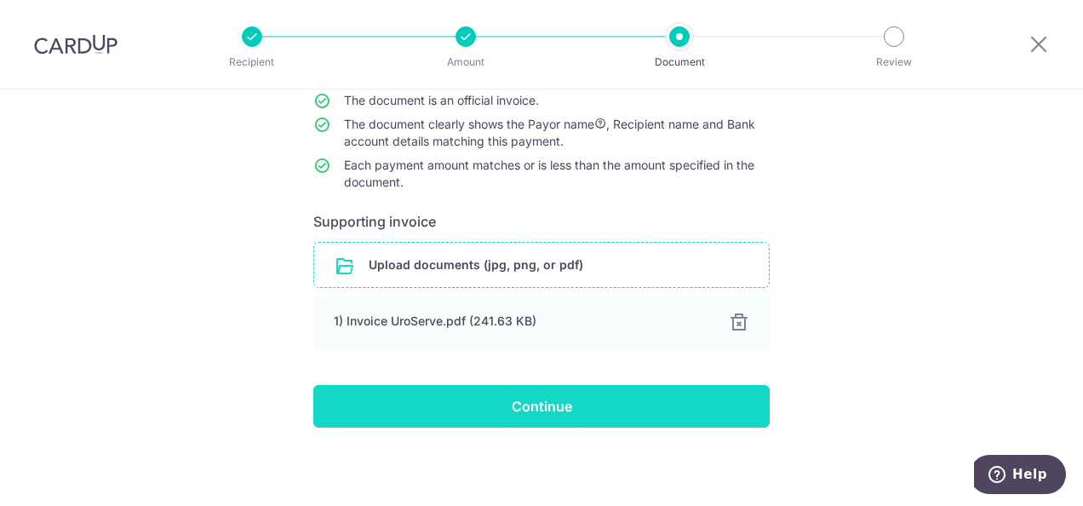
click at [557, 419] on input "Continue" at bounding box center [541, 406] width 457 height 43
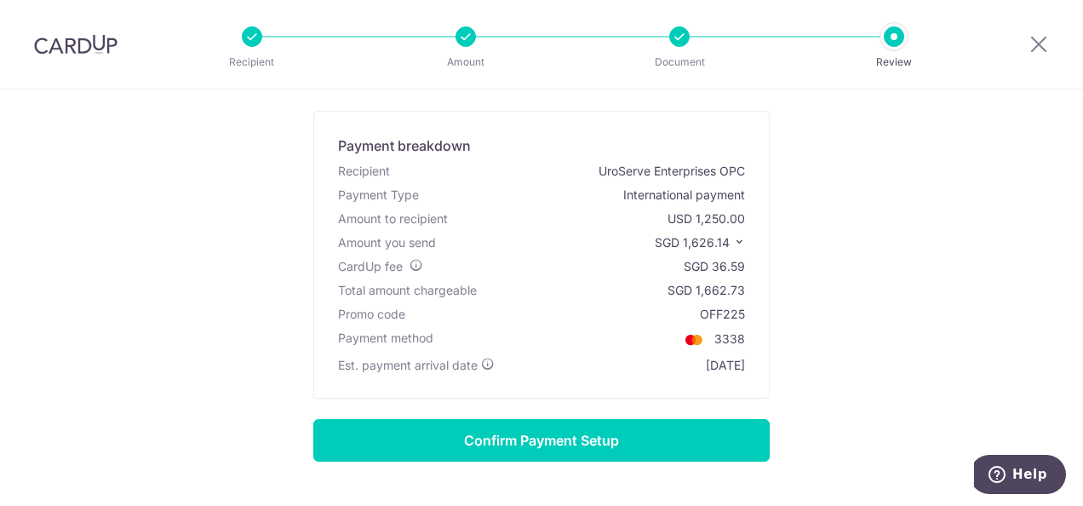
scroll to position [75, 0]
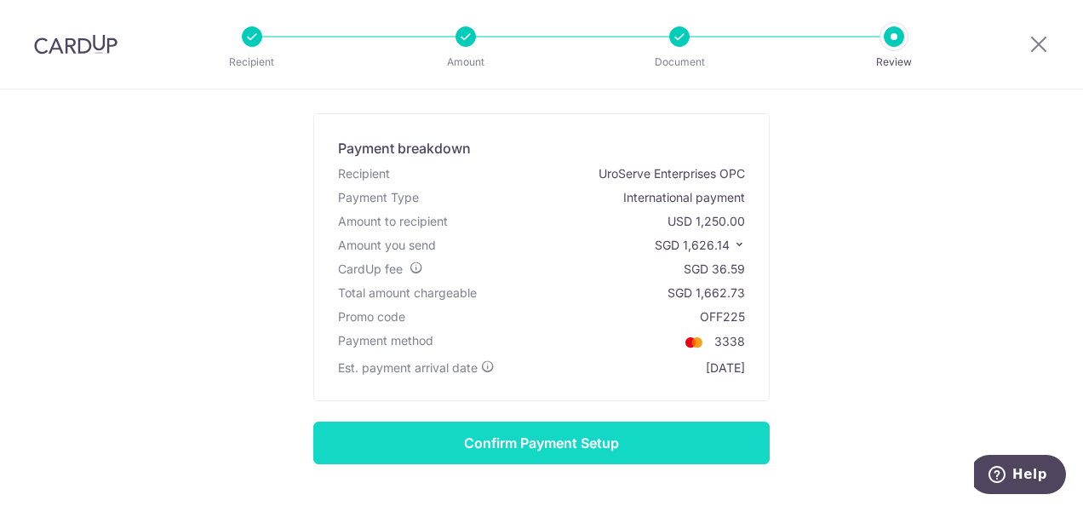
click at [618, 438] on input "Confirm Payment Setup" at bounding box center [541, 443] width 457 height 43
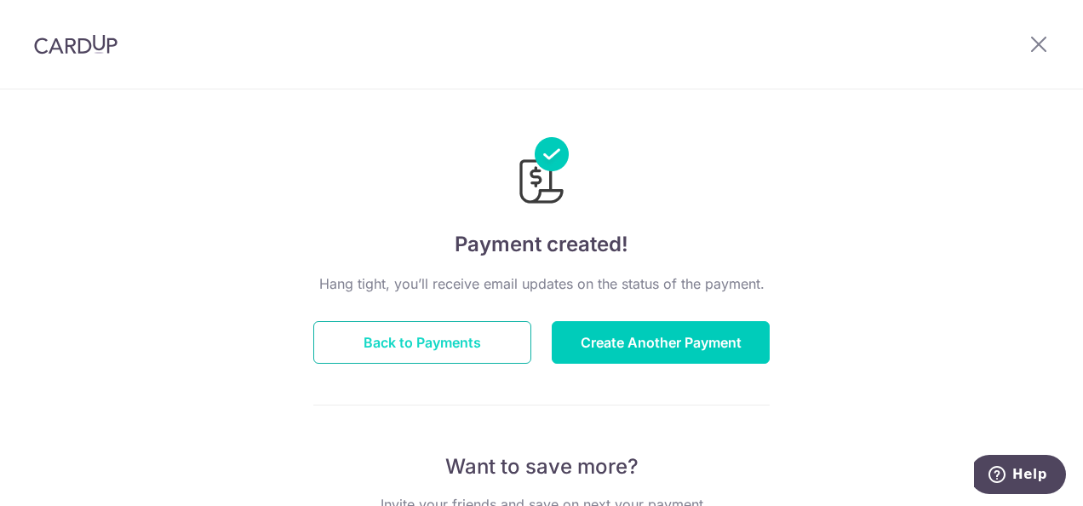
click at [336, 338] on button "Back to Payments" at bounding box center [422, 342] width 218 height 43
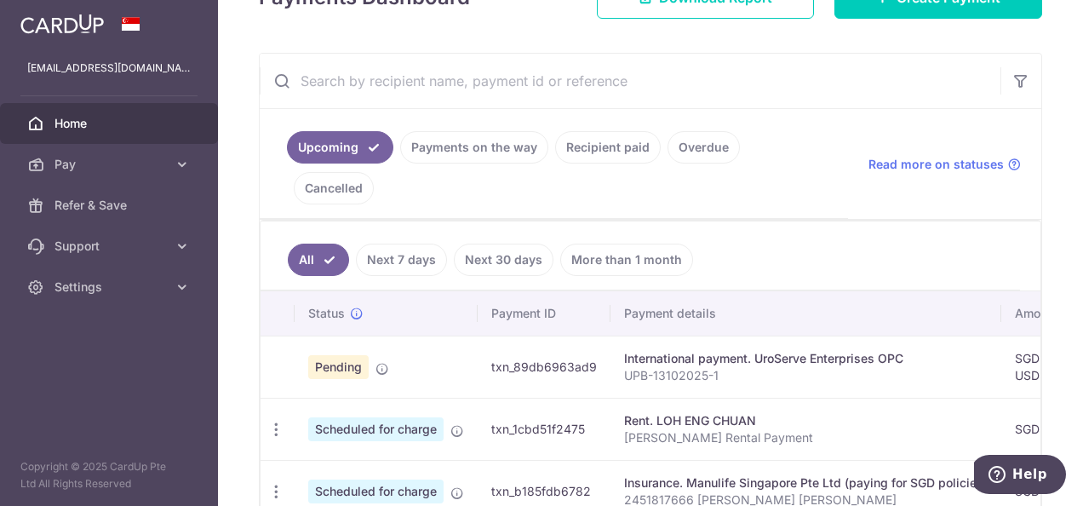
scroll to position [0, 618]
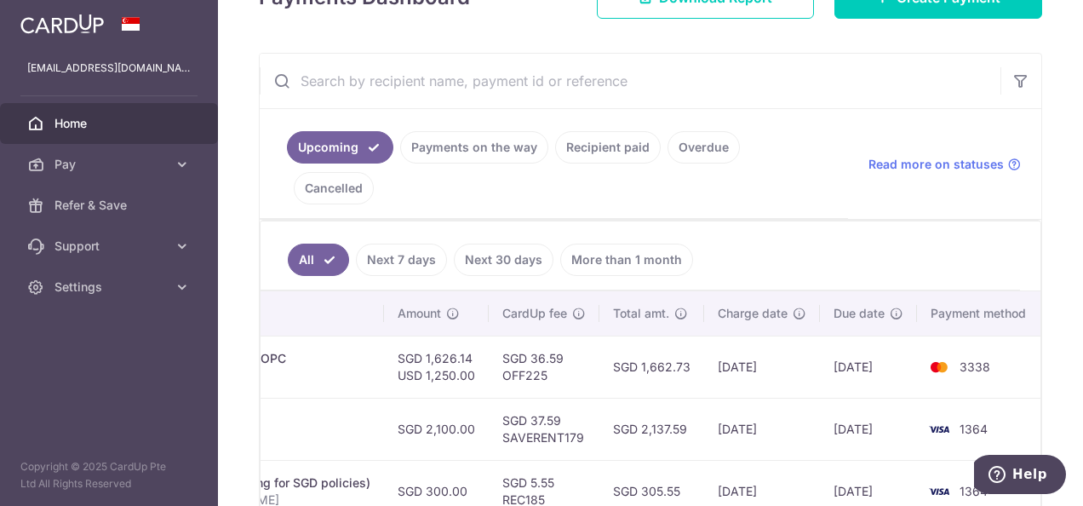
click at [1039, 187] on div "× Pause Schedule Pause all future payments in this series Pause just this one p…" at bounding box center [650, 253] width 865 height 506
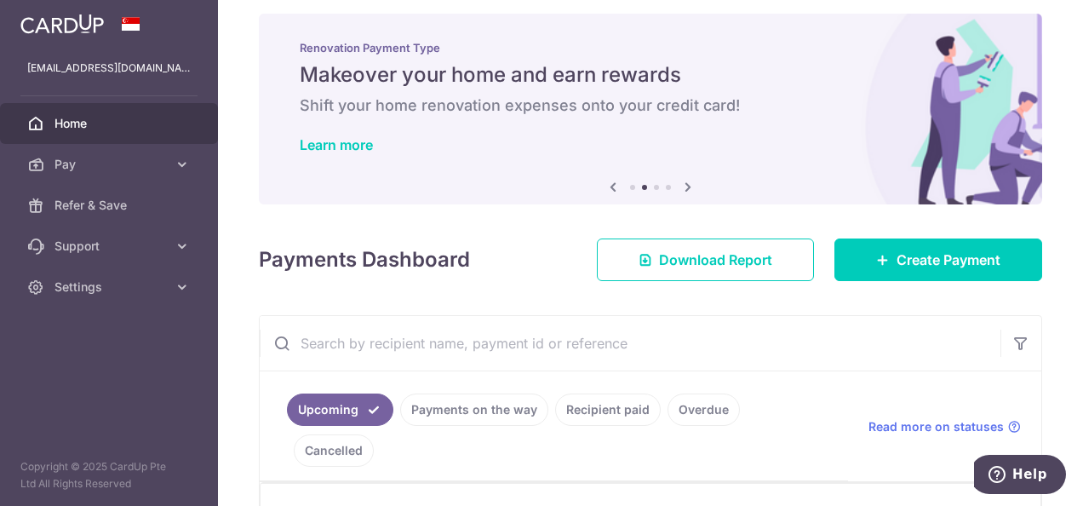
scroll to position [0, 0]
